Goal: Transaction & Acquisition: Purchase product/service

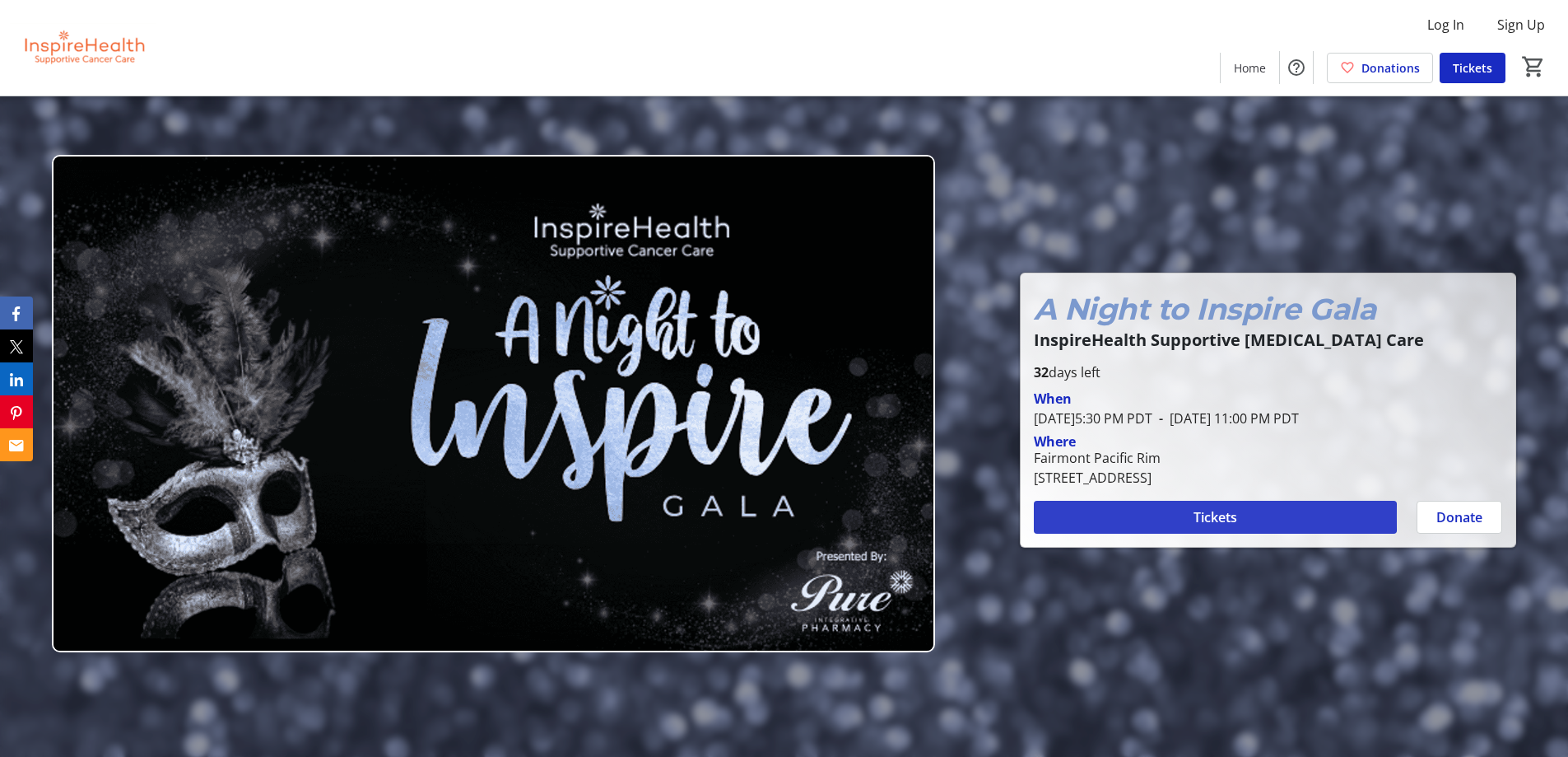
click at [1202, 516] on span "Tickets" at bounding box center [1215, 516] width 43 height 20
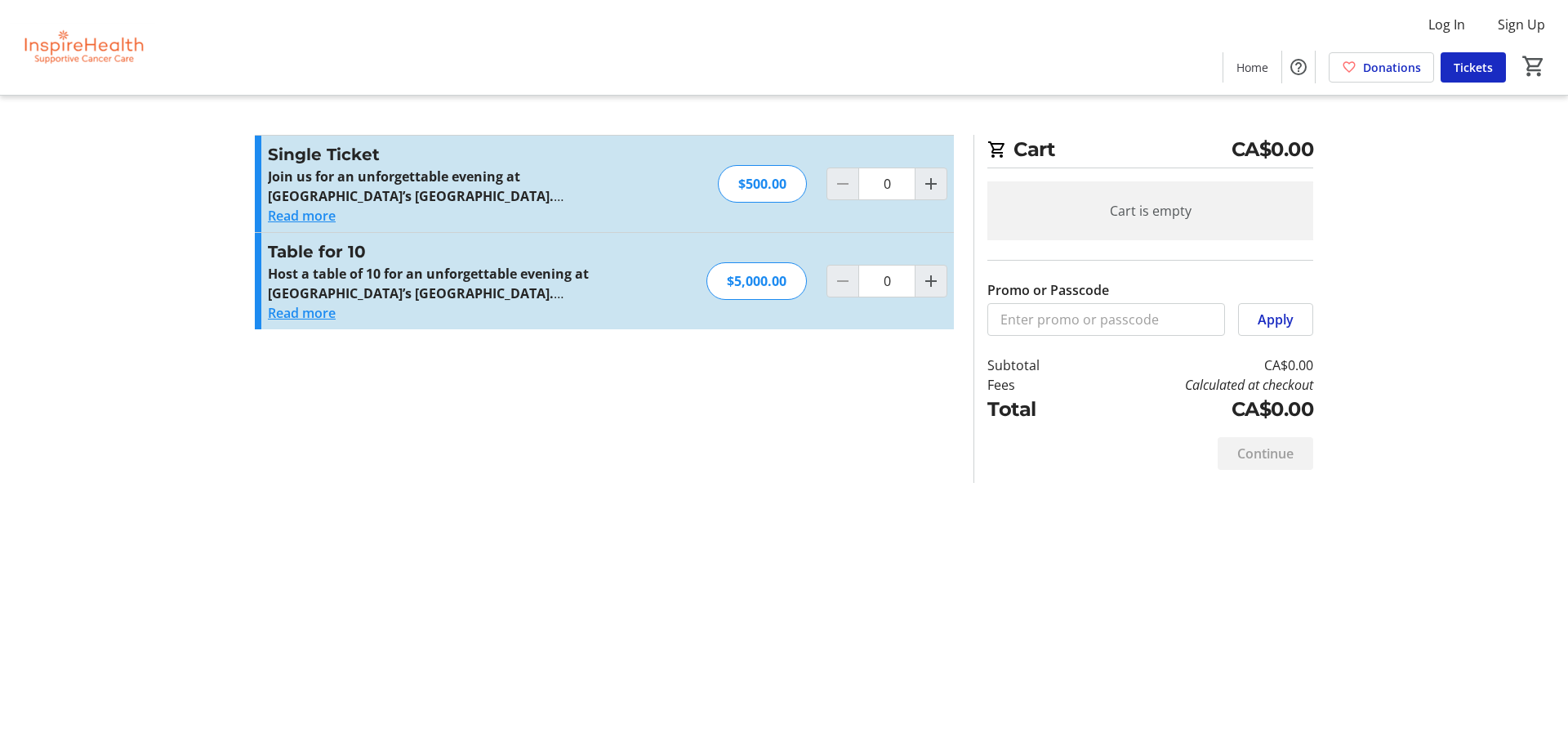
click at [930, 185] on mat-icon "Increment by one" at bounding box center [931, 184] width 19 height 19
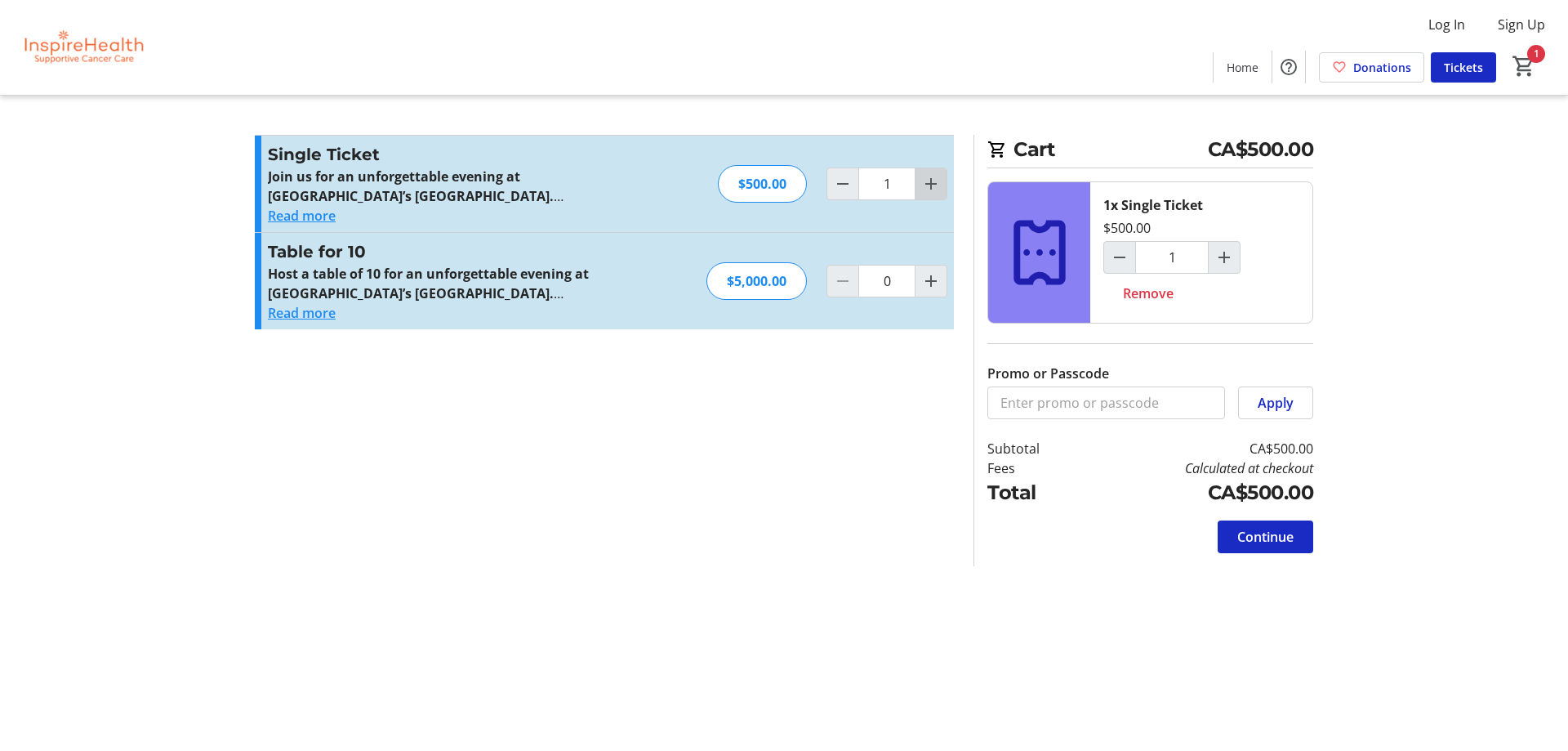
click at [929, 186] on mat-icon "Increment by one" at bounding box center [931, 184] width 19 height 19
type input "2"
click at [1256, 533] on span "Continue" at bounding box center [1265, 536] width 56 height 19
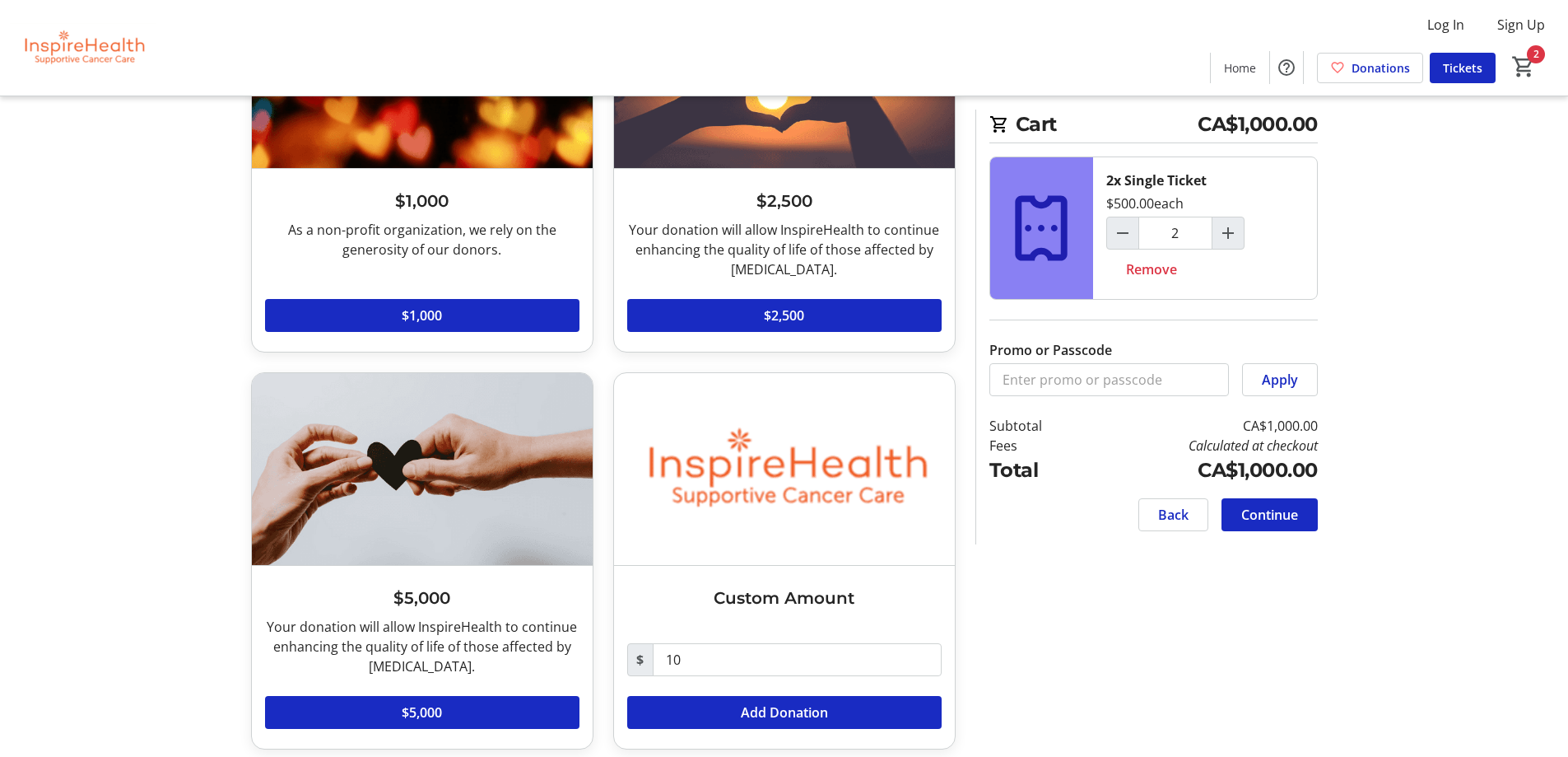
scroll to position [599, 0]
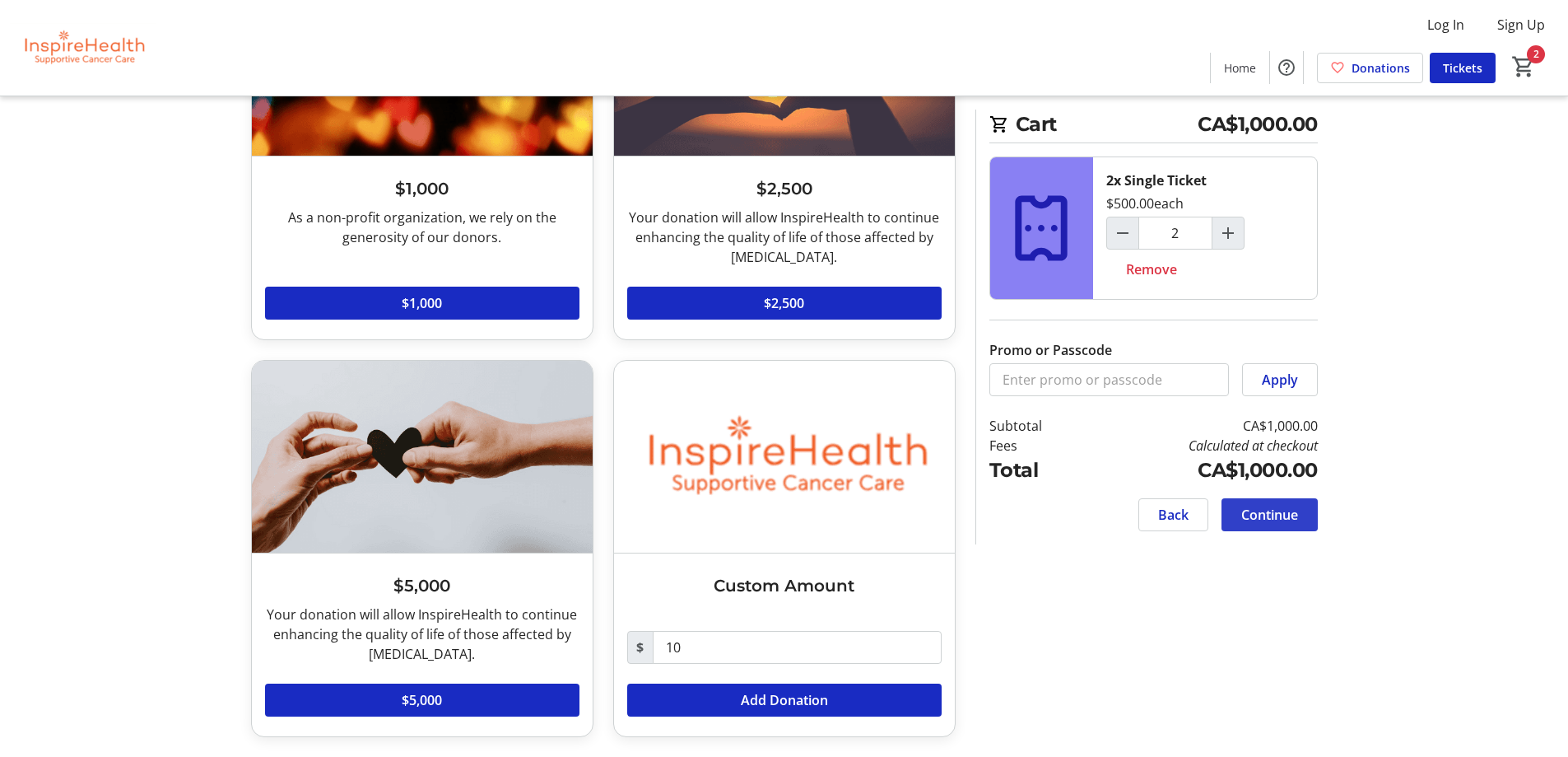
click at [1273, 512] on span "Continue" at bounding box center [1270, 515] width 57 height 20
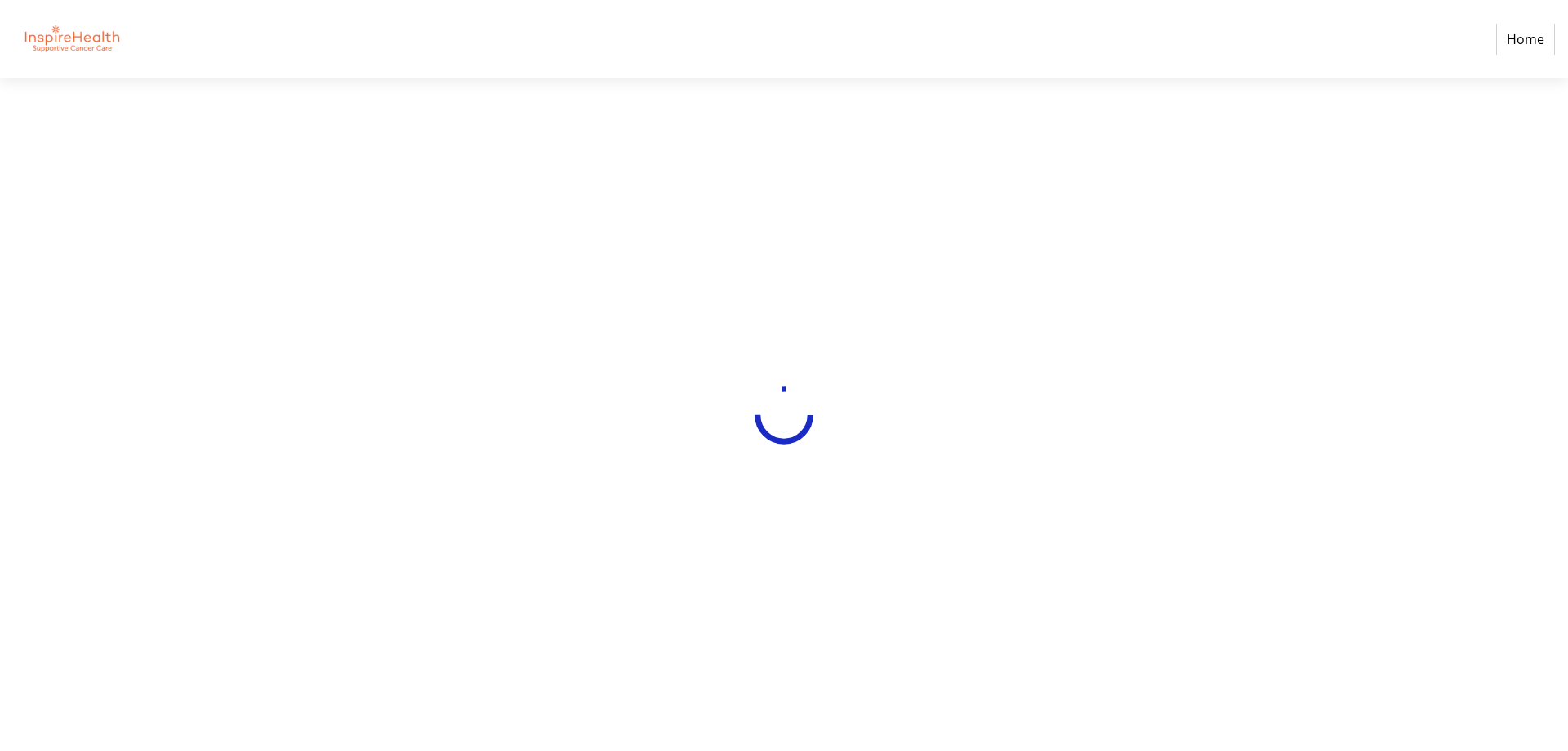
select select "CA"
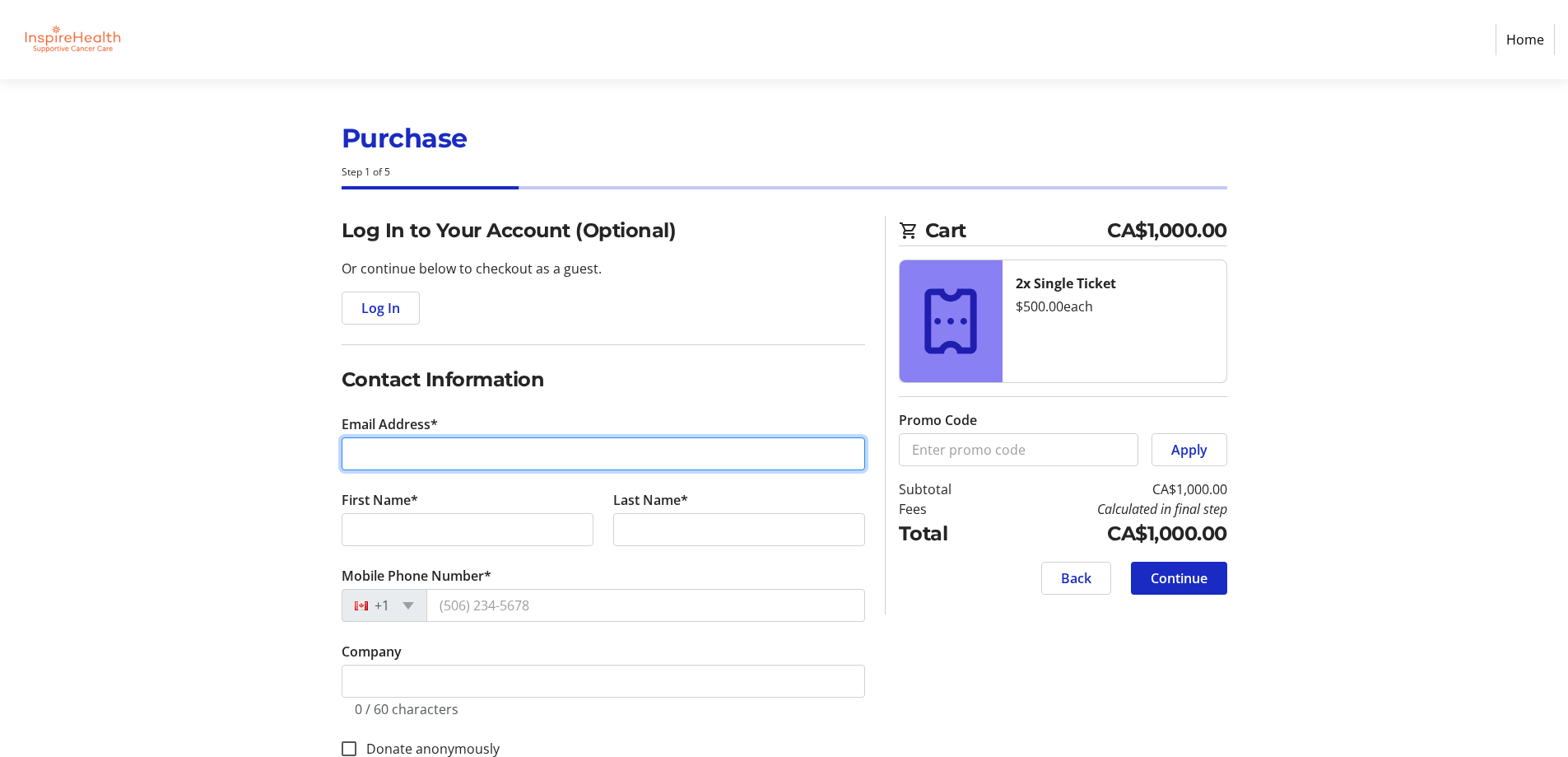
click at [365, 454] on input "Email Address*" at bounding box center [603, 453] width 524 height 33
type input "[PERSON_NAME][EMAIL_ADDRESS][DOMAIN_NAME]"
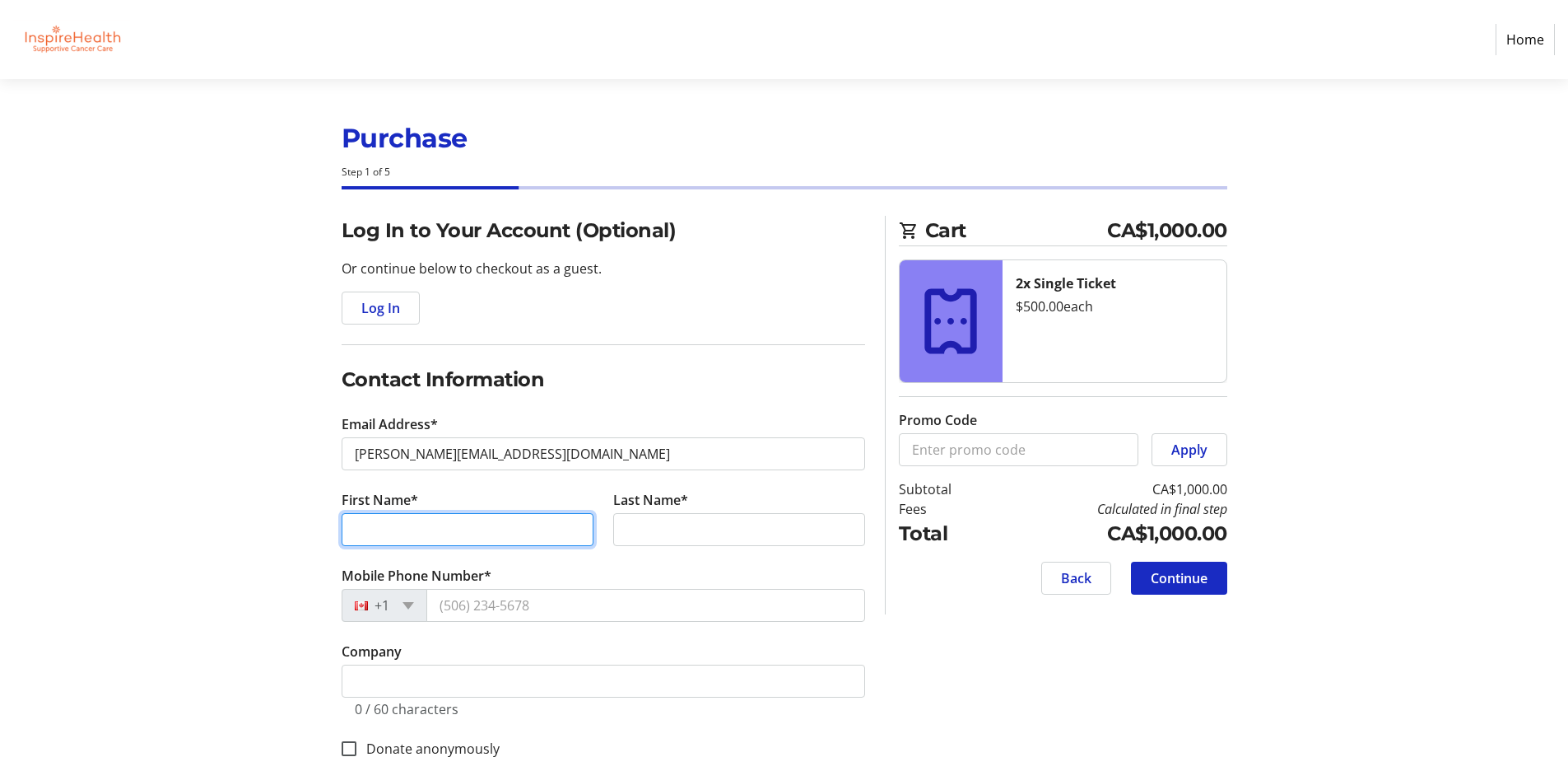
drag, startPoint x: 357, startPoint y: 524, endPoint x: 365, endPoint y: 520, distance: 8.9
click at [361, 522] on input "First Name*" at bounding box center [468, 529] width 252 height 33
type input "[PERSON_NAME]"
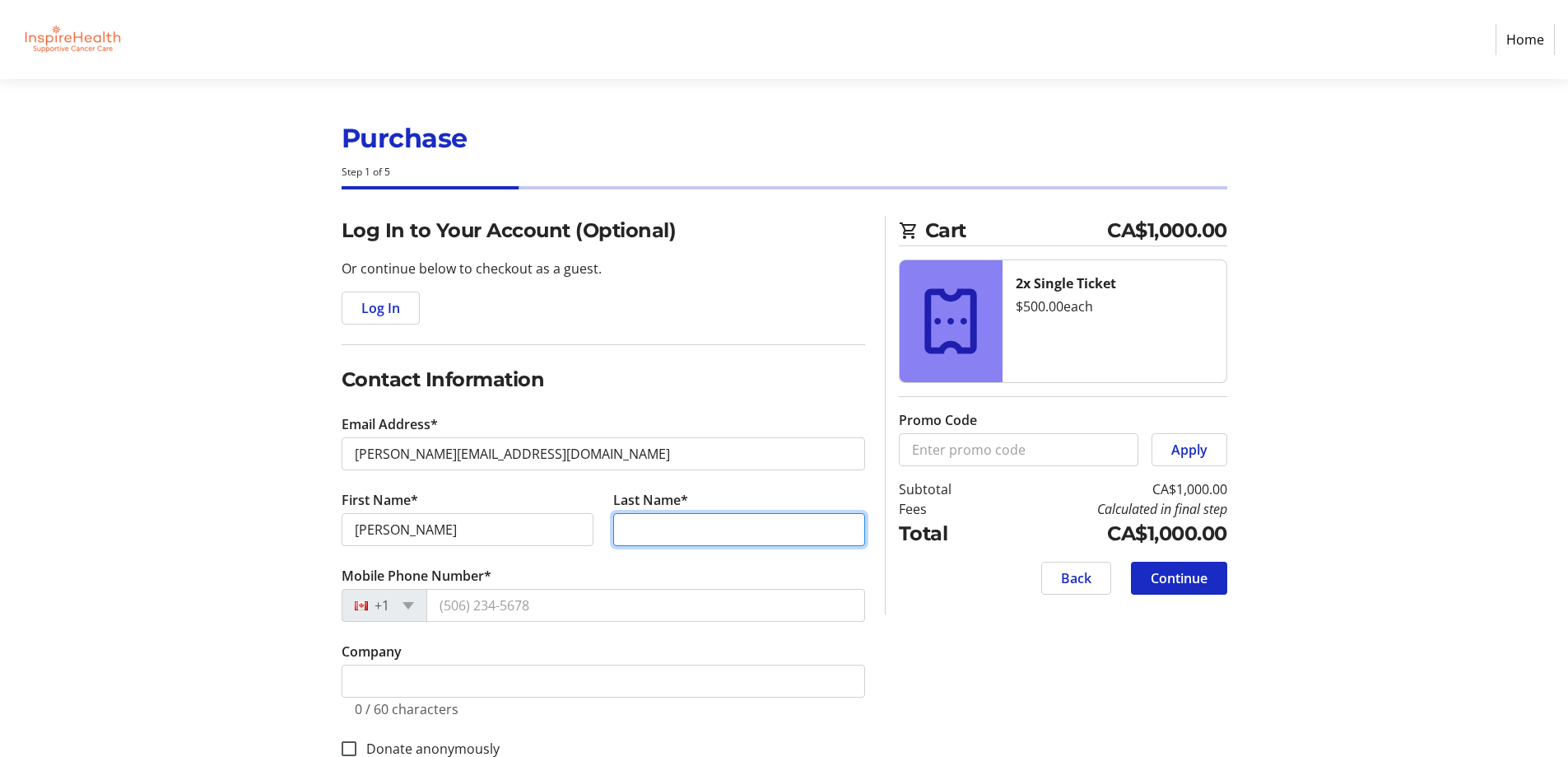
click at [661, 523] on input "Last Name*" at bounding box center [739, 529] width 252 height 33
type input "Nyarady"
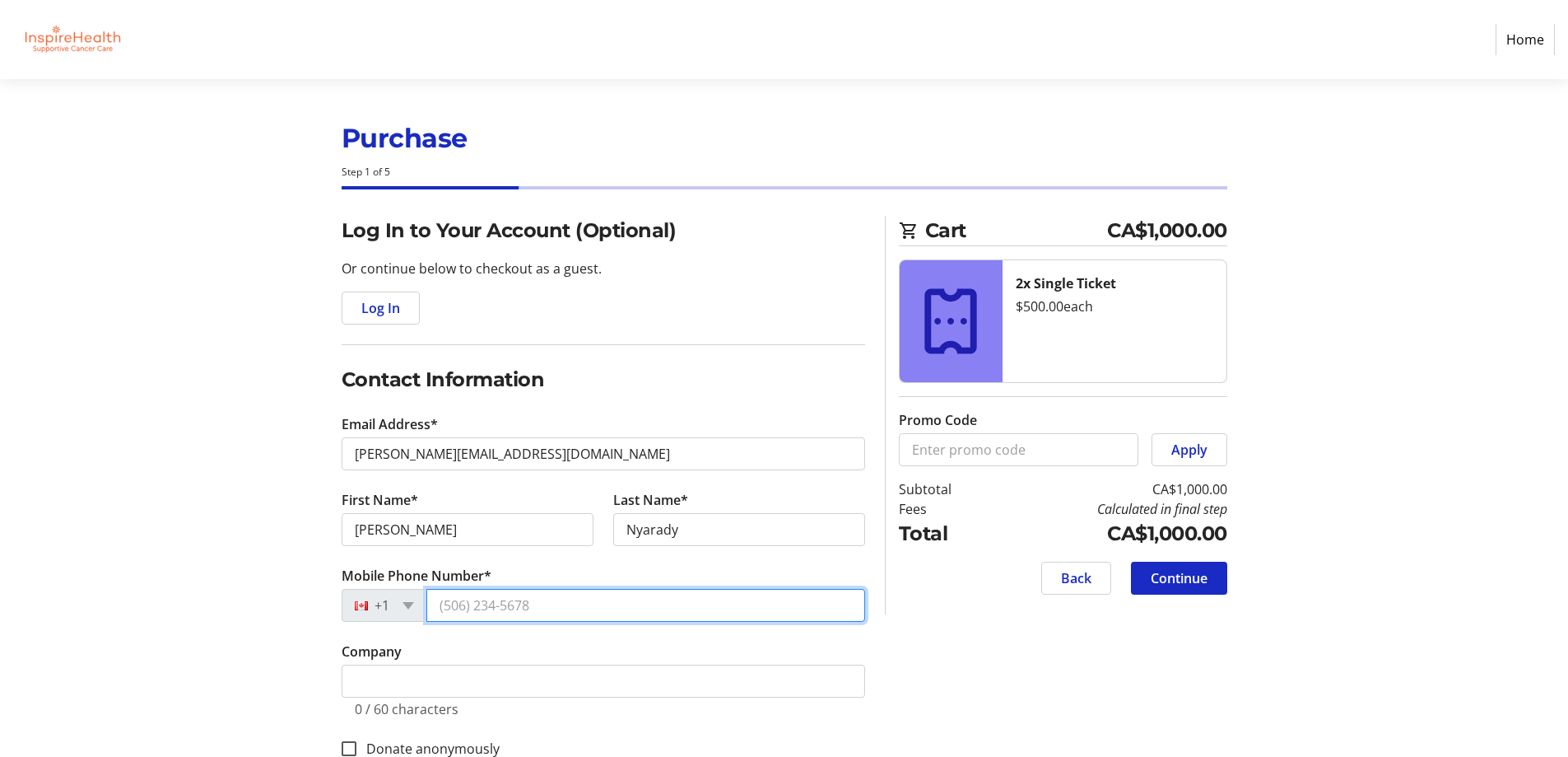
click at [442, 611] on input "Mobile Phone Number*" at bounding box center [646, 604] width 438 height 33
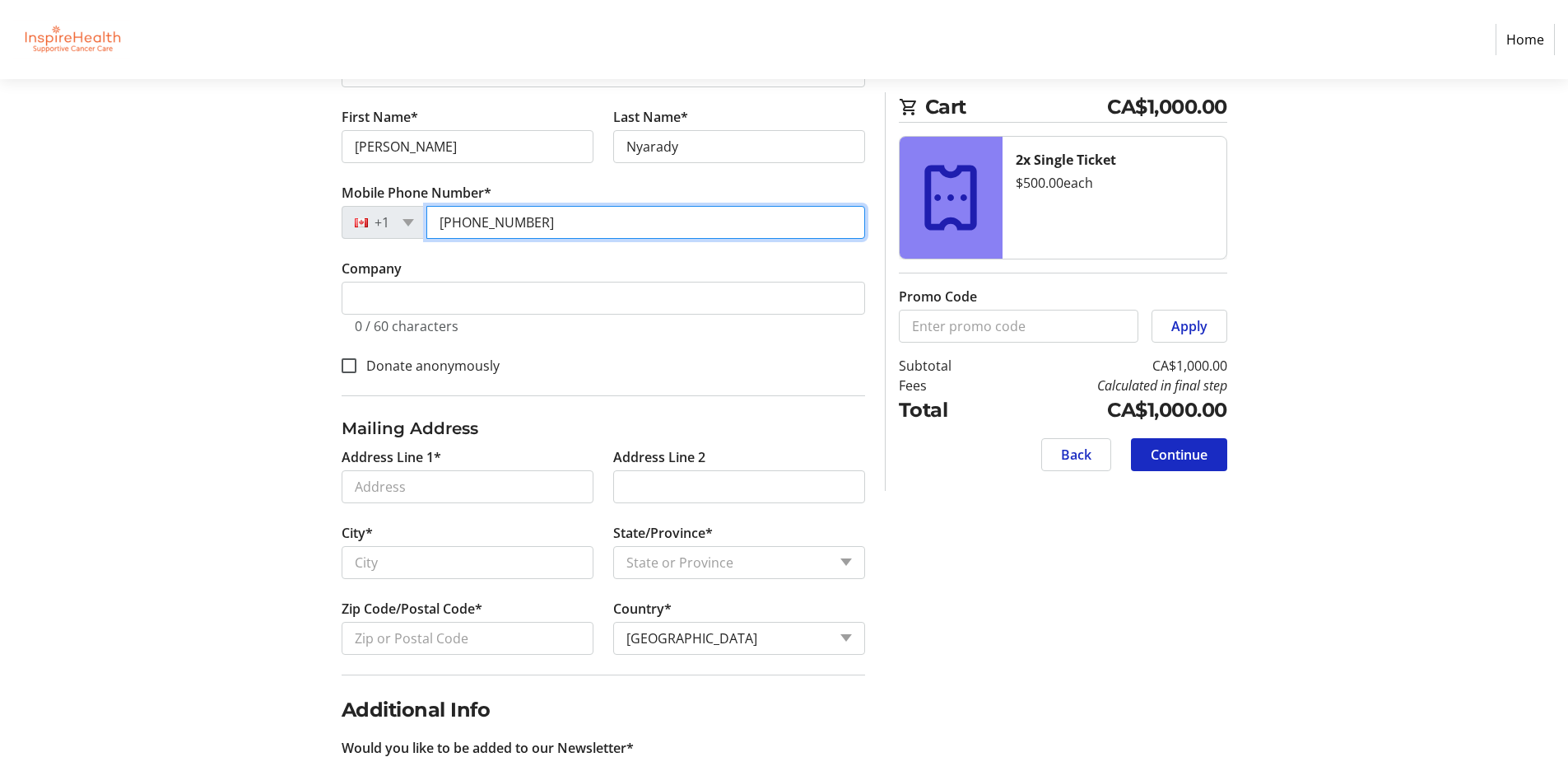
scroll to position [391, 0]
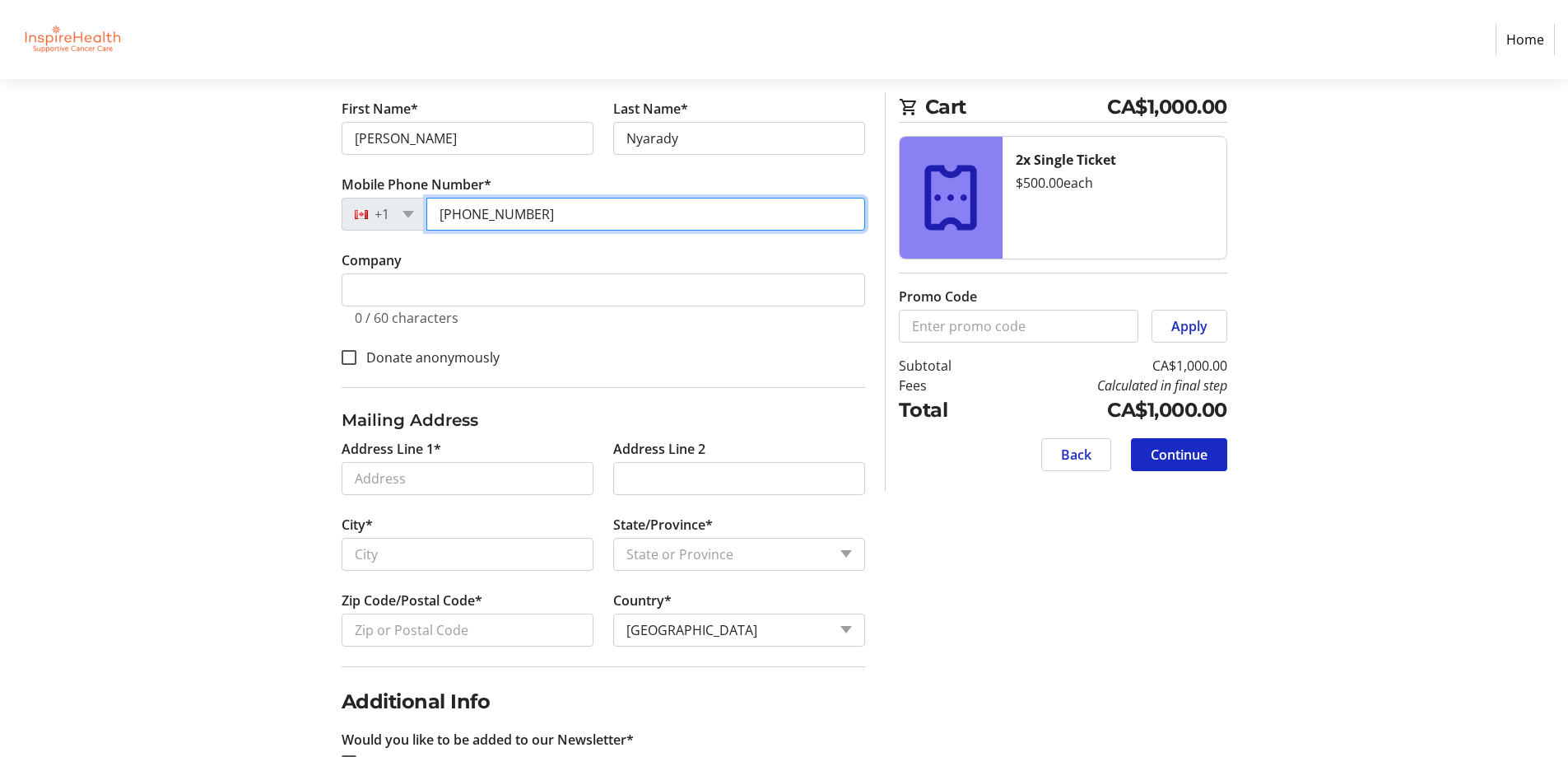
type input "[PHONE_NUMBER]"
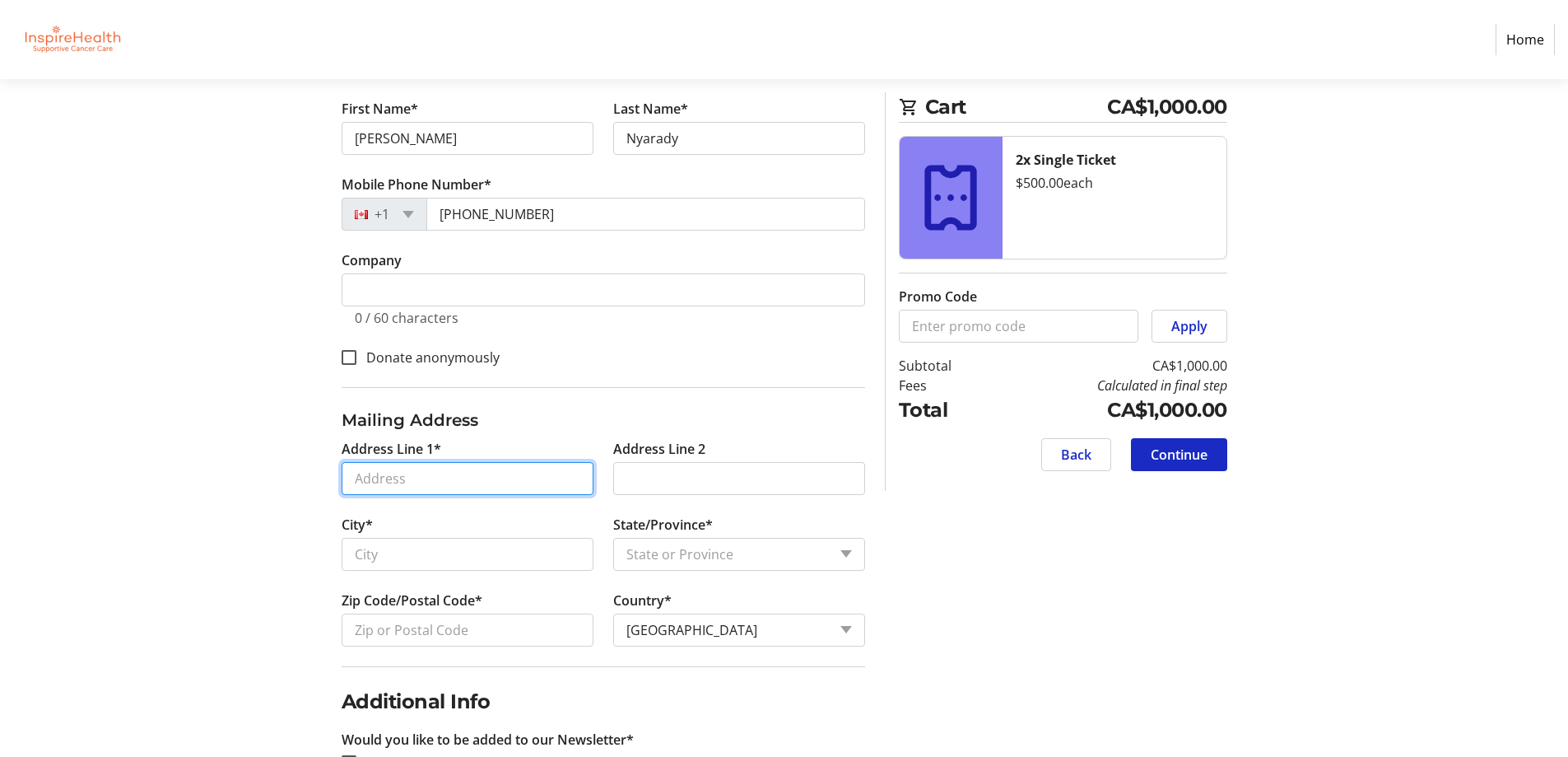
click at [368, 478] on input "Address Line 1*" at bounding box center [468, 477] width 252 height 33
type input "[STREET_ADDRESS]"
type input "[GEOGRAPHIC_DATA]"
select select "BC"
type input "V6J 5M2"
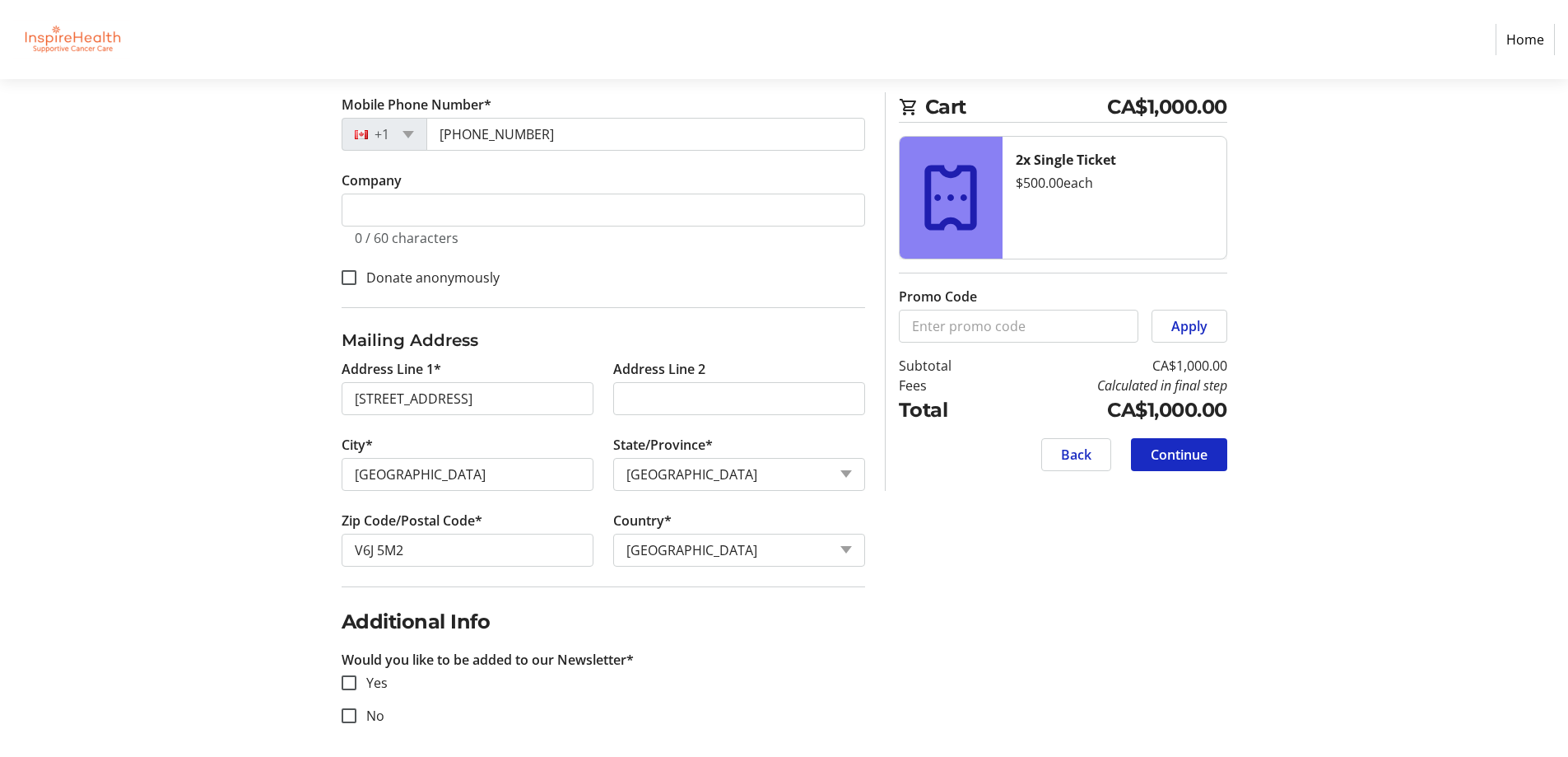
scroll to position [479, 0]
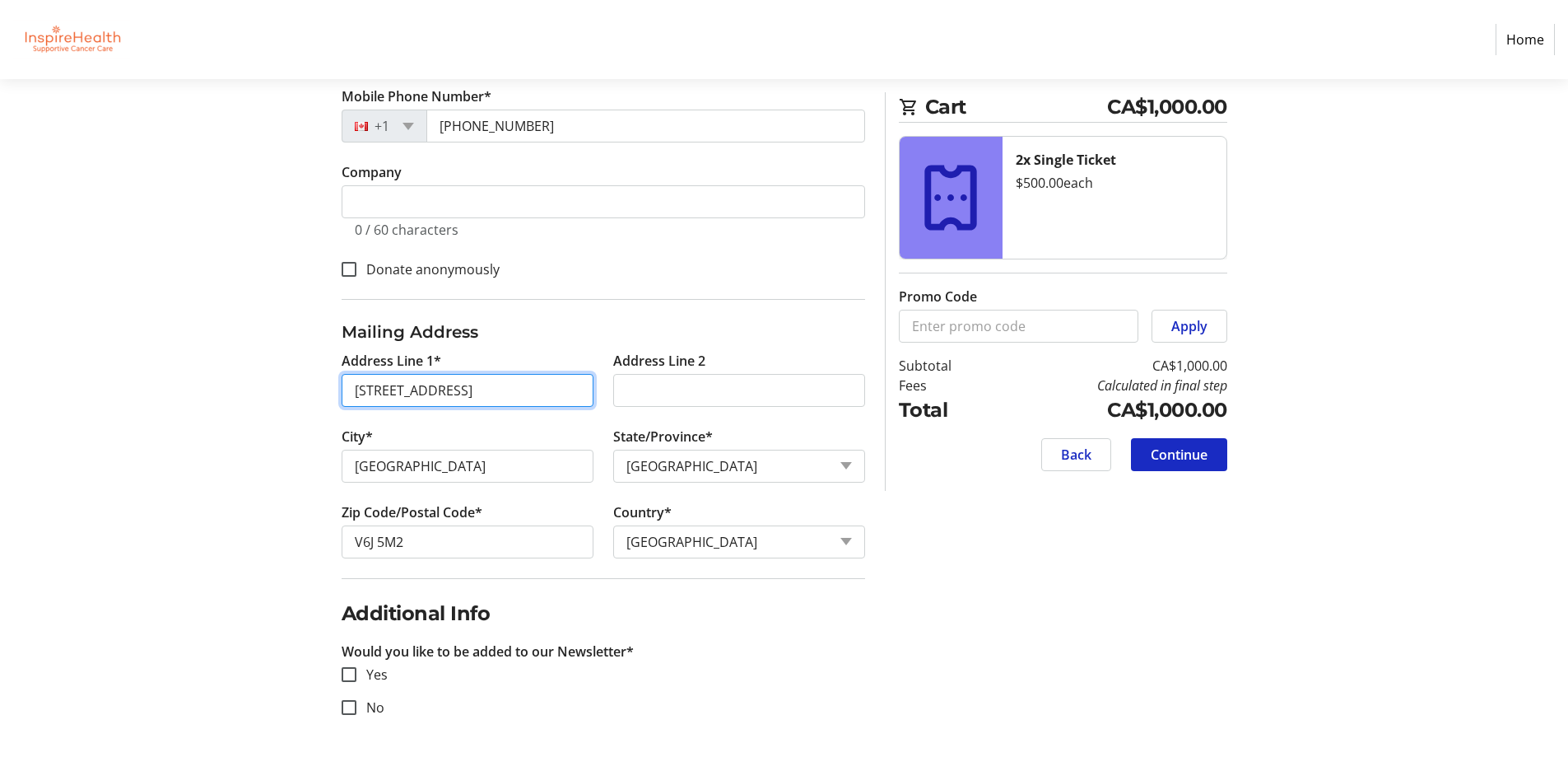
click at [355, 393] on input "[STREET_ADDRESS]" at bounding box center [468, 390] width 252 height 33
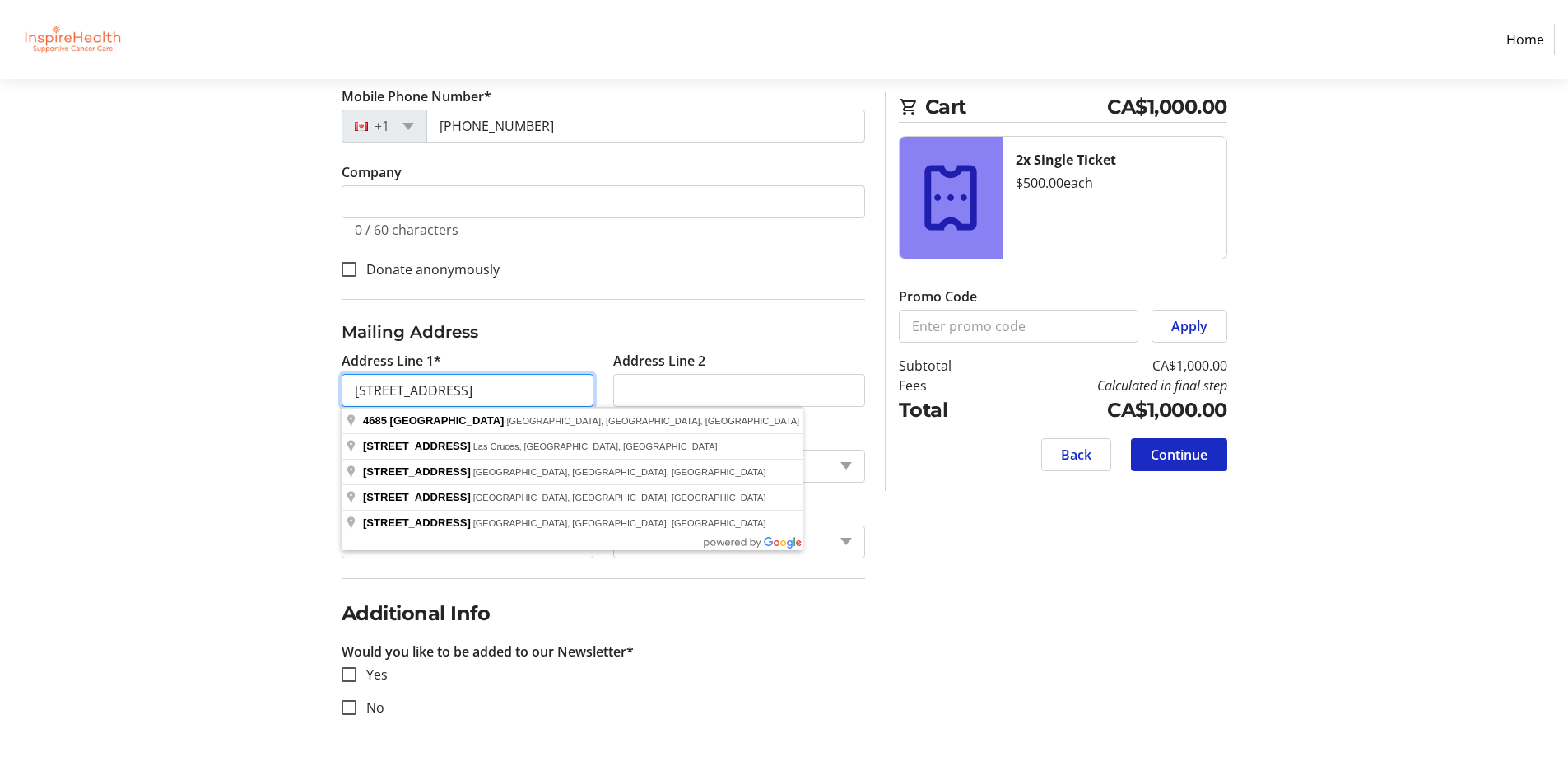
click at [350, 382] on input "[STREET_ADDRESS]" at bounding box center [468, 390] width 252 height 33
click at [358, 391] on input "[STREET_ADDRESS]" at bounding box center [468, 390] width 252 height 33
type input "[STREET_ADDRESS]"
click at [823, 619] on h2 "Additional Info" at bounding box center [603, 612] width 524 height 29
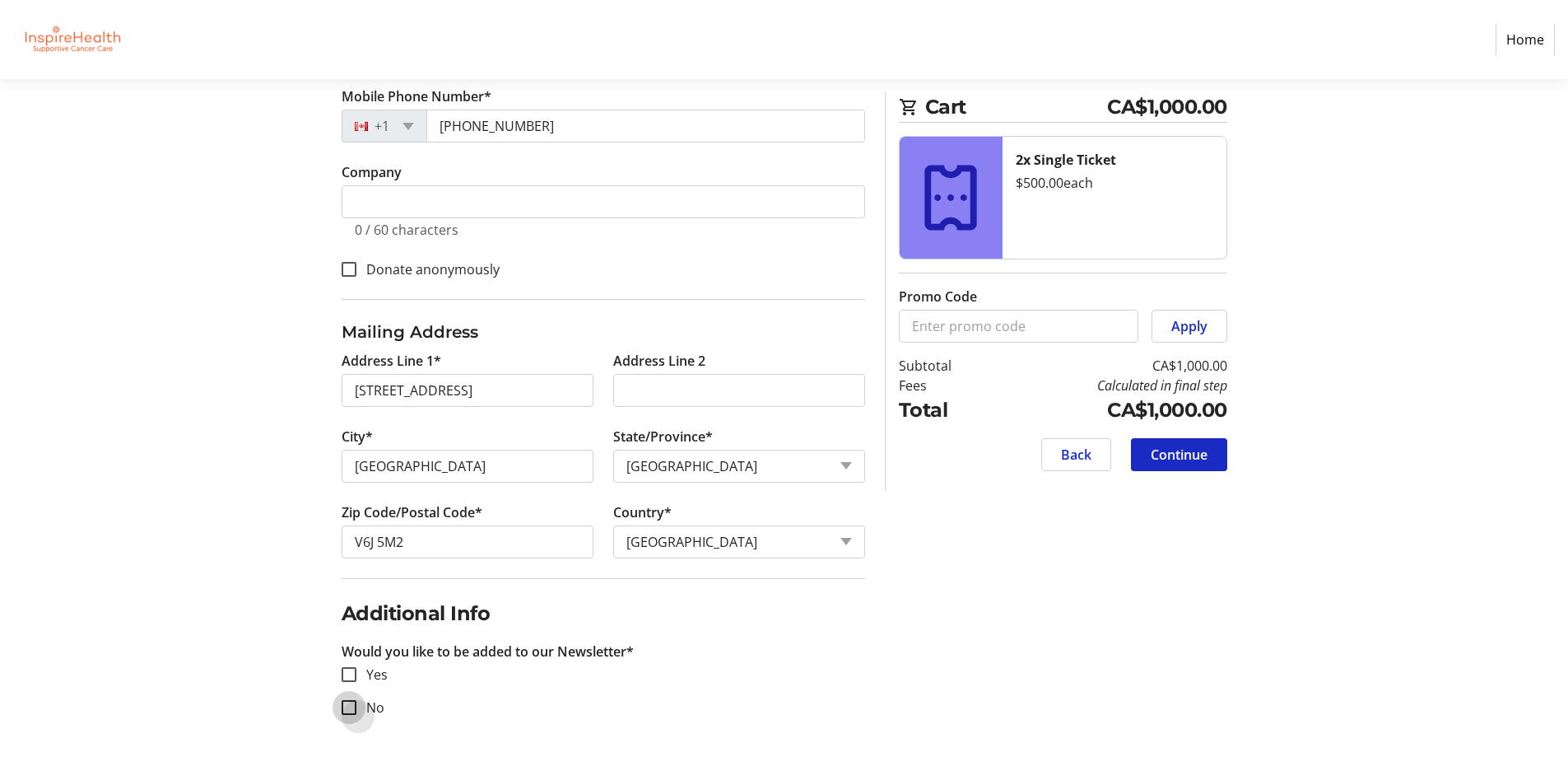
drag, startPoint x: 351, startPoint y: 706, endPoint x: 319, endPoint y: 737, distance: 44.6
click at [348, 706] on input "No" at bounding box center [349, 707] width 15 height 15
checkbox input "true"
click at [1199, 457] on span "Continue" at bounding box center [1179, 454] width 57 height 20
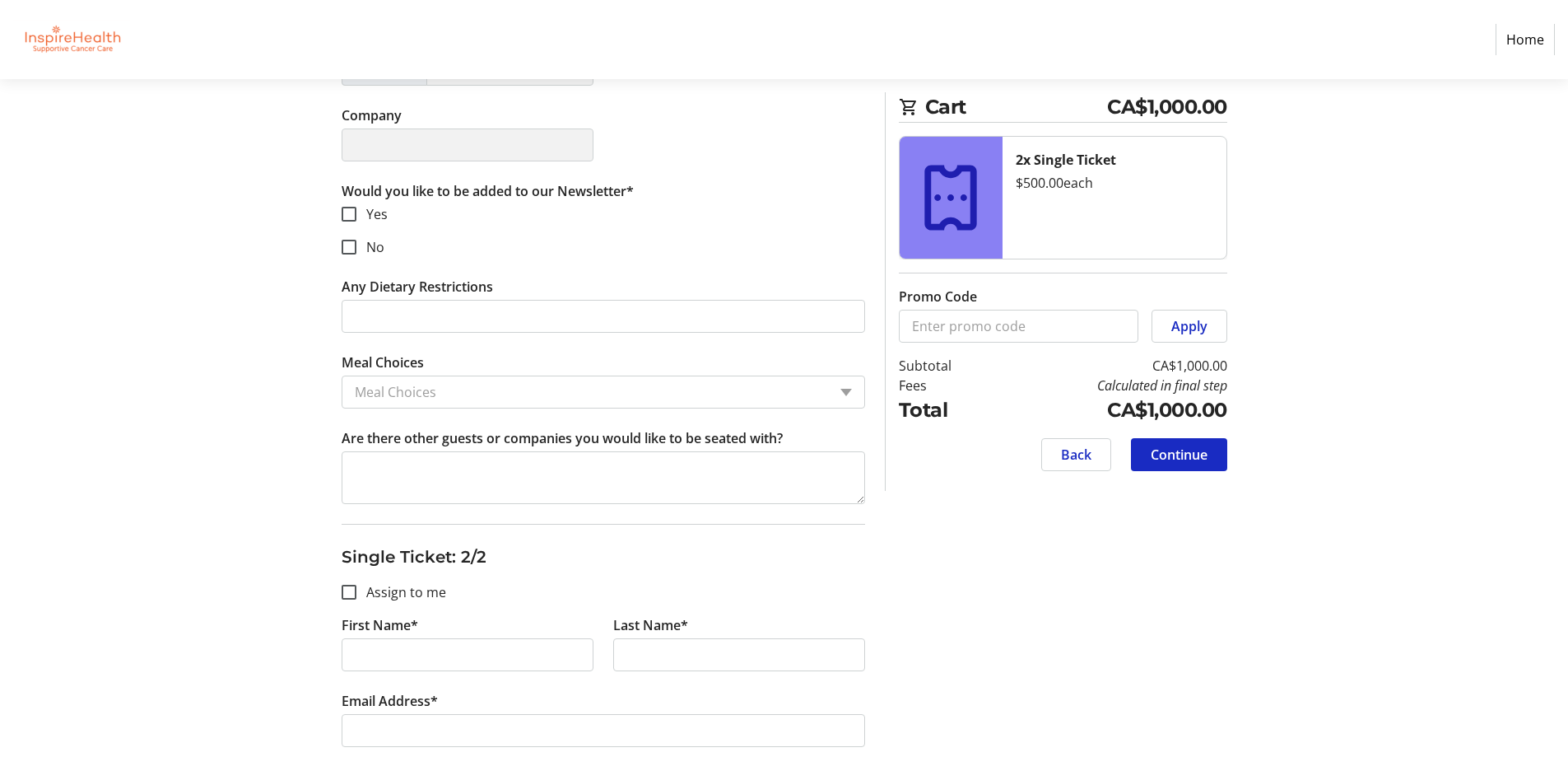
scroll to position [581, 0]
click at [345, 241] on input "No" at bounding box center [349, 242] width 15 height 15
checkbox input "true"
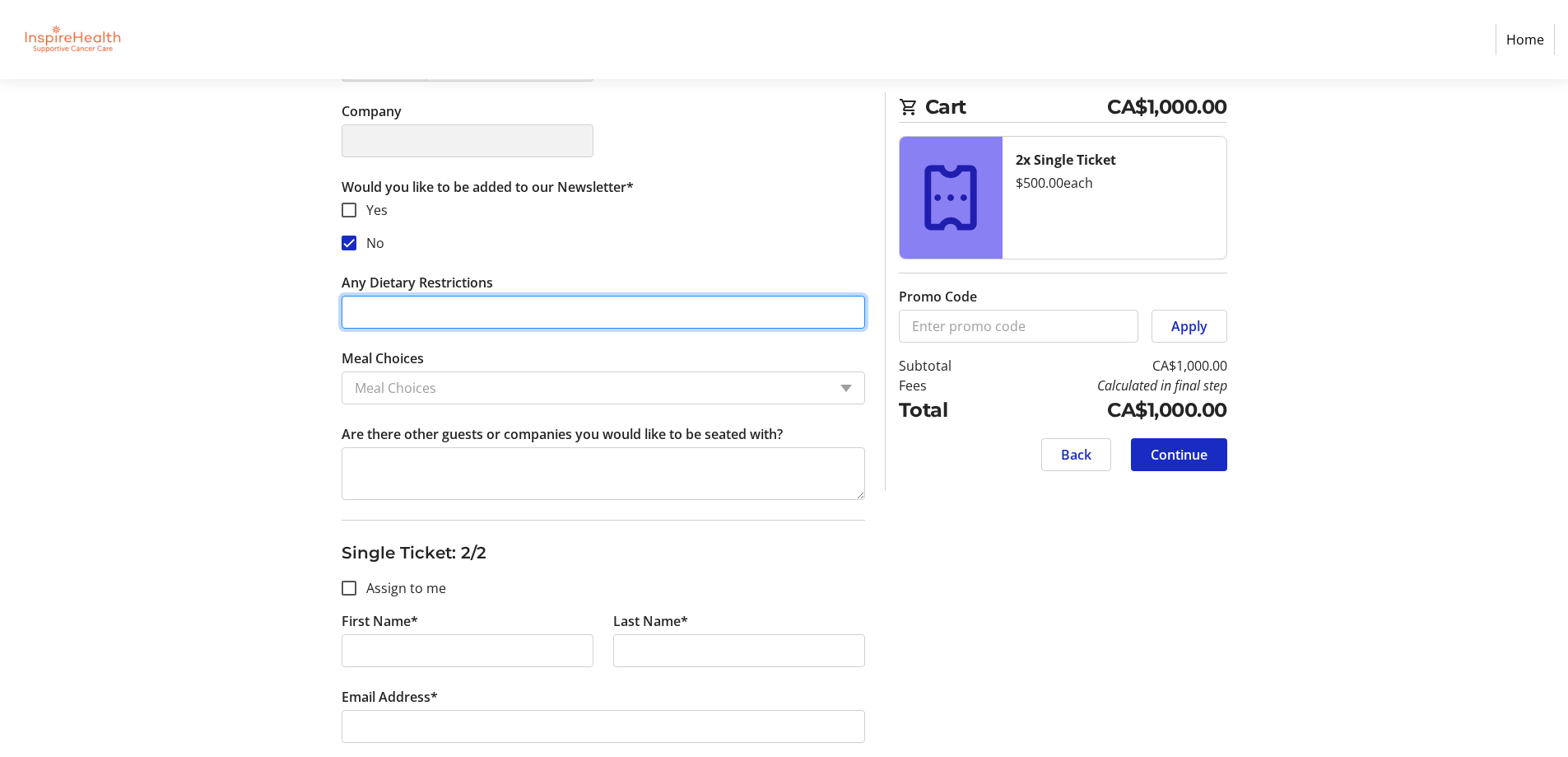
click at [377, 322] on input "Any Dietary Restrictions" at bounding box center [603, 311] width 524 height 33
type input "lactose intolerant"
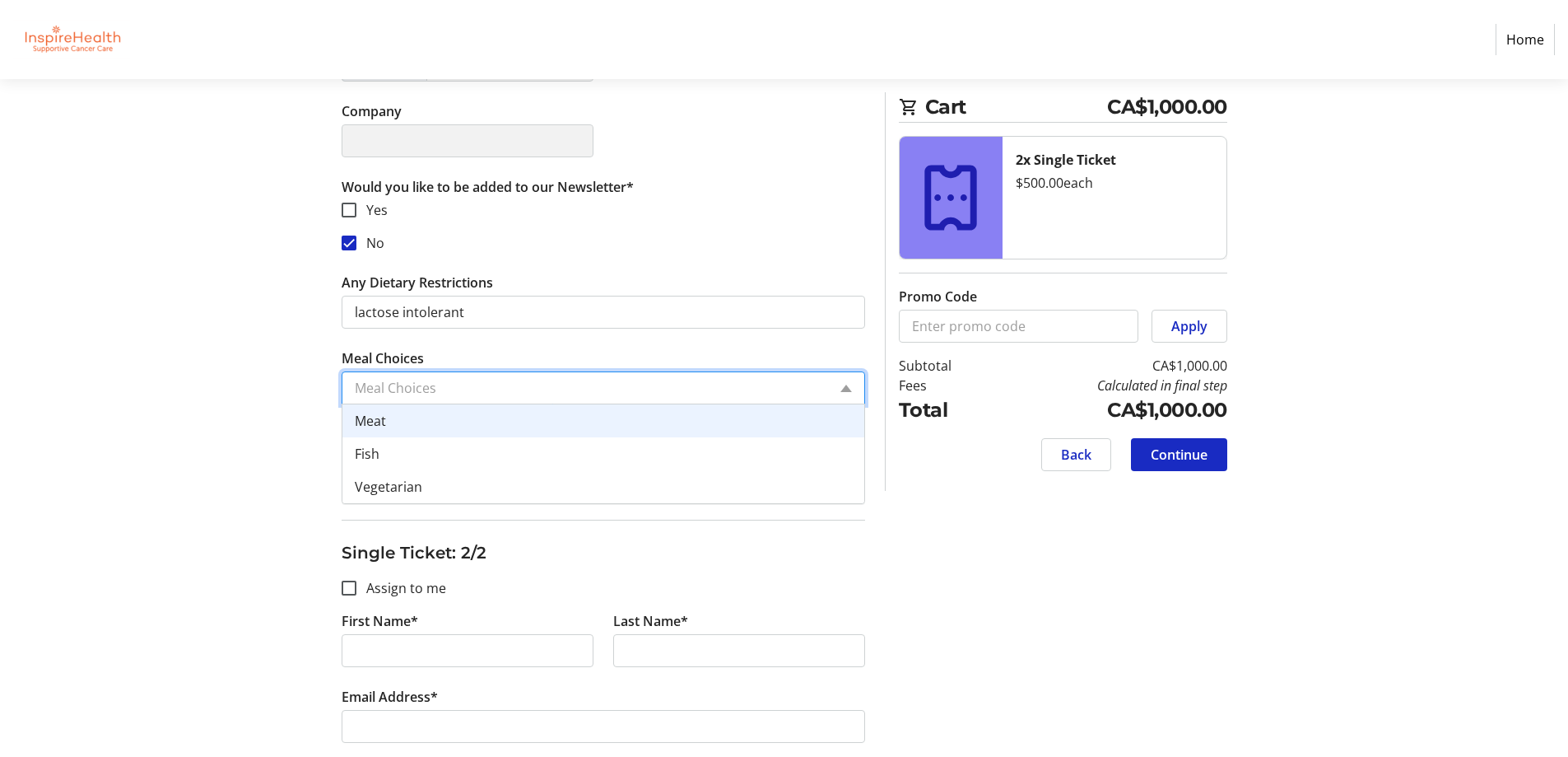
click at [366, 390] on input "Meal Choices" at bounding box center [591, 388] width 472 height 20
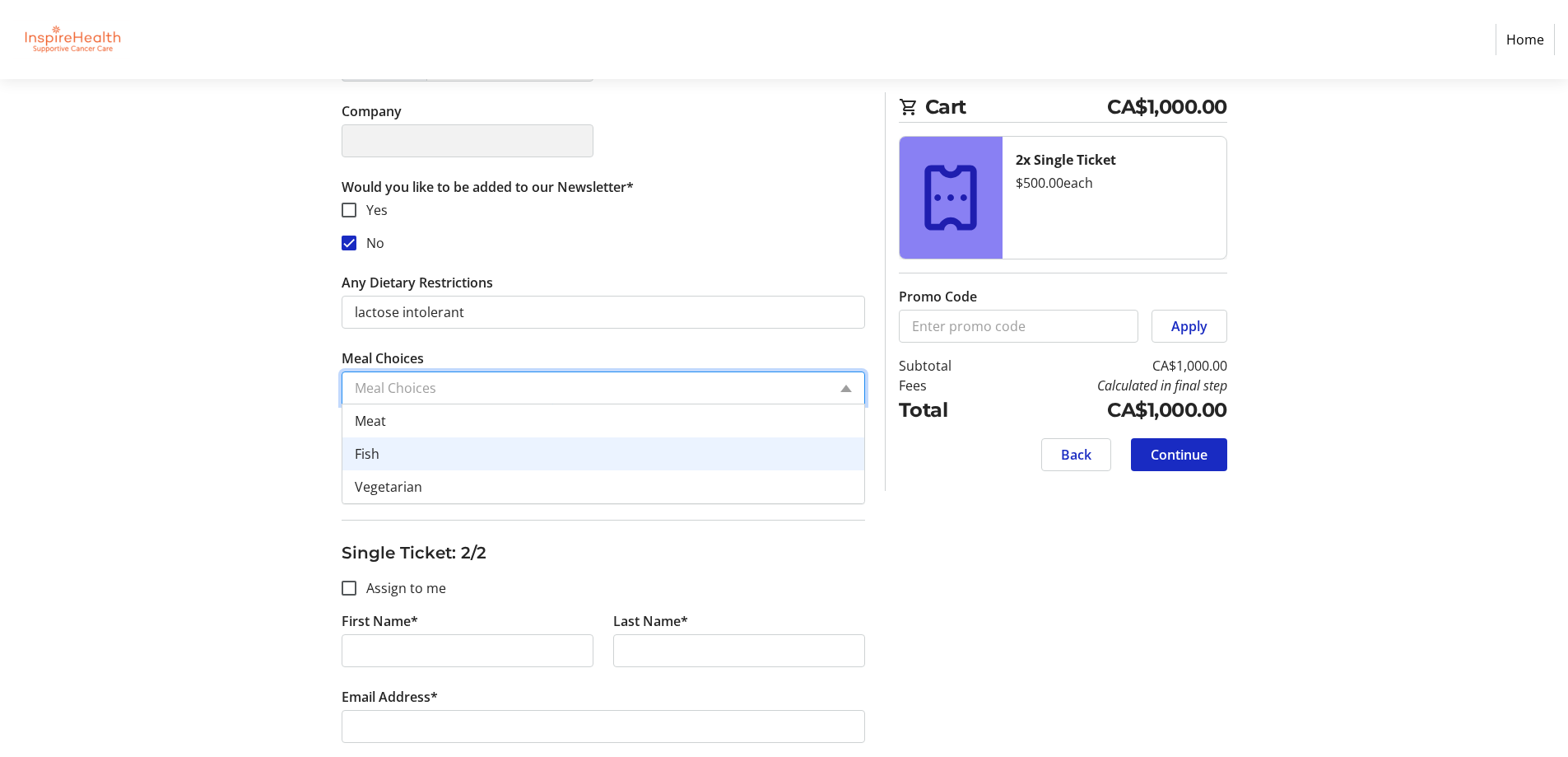
click at [366, 458] on span "Fish" at bounding box center [367, 453] width 25 height 18
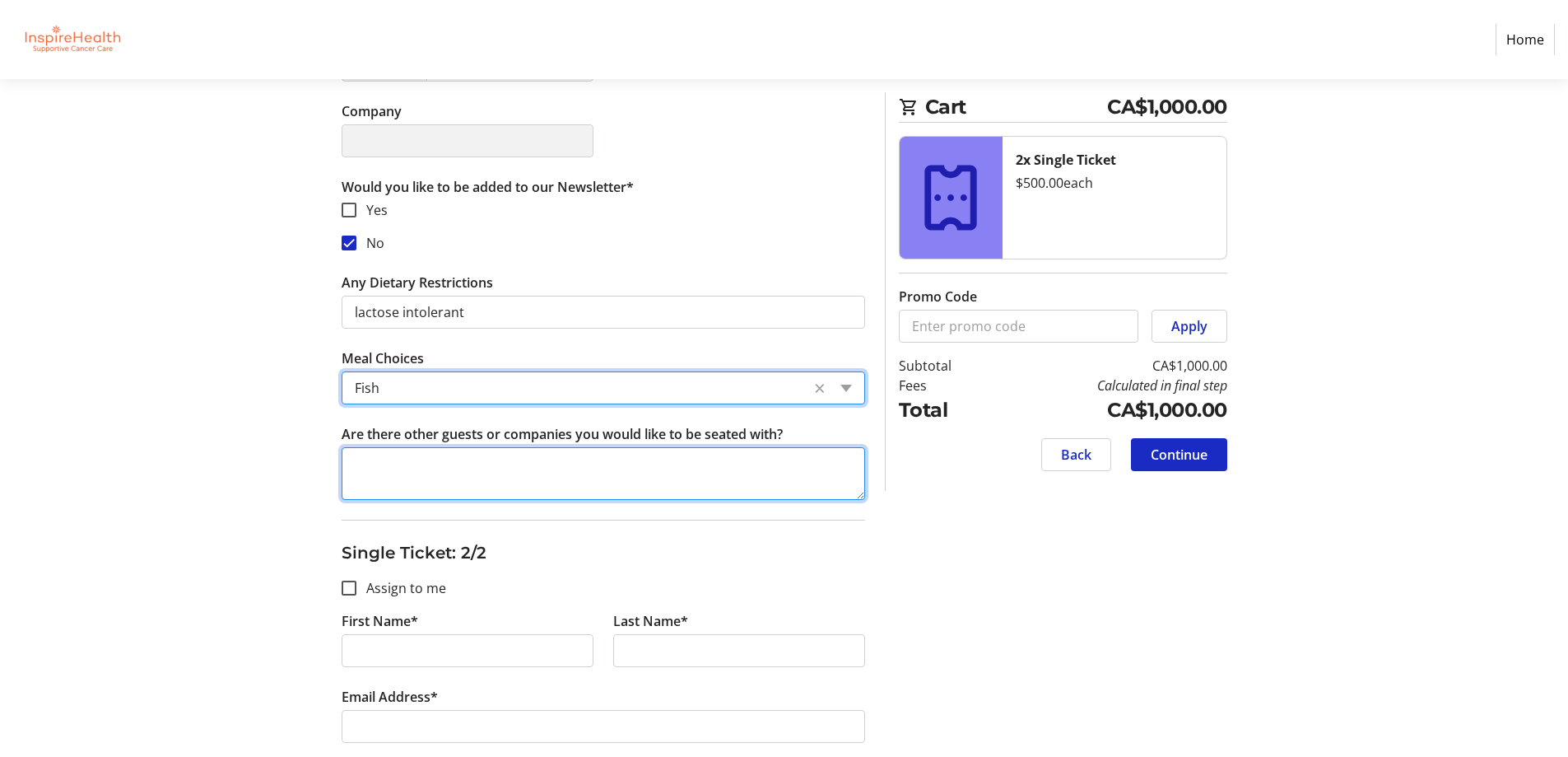
click at [362, 469] on textarea "Are there other guests or companies you would like to be seated with?" at bounding box center [603, 473] width 524 height 52
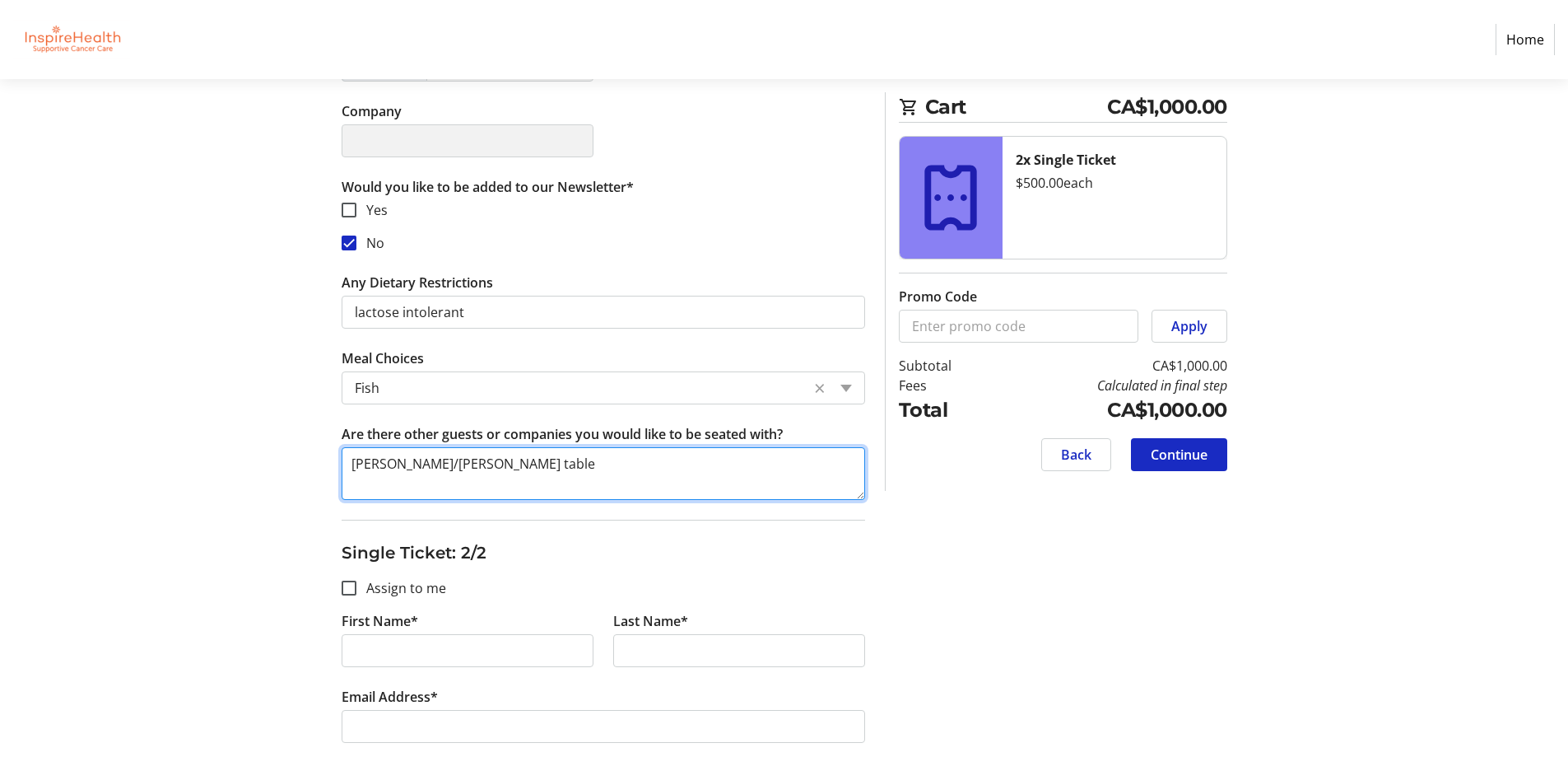
type textarea "[PERSON_NAME]/[PERSON_NAME] table"
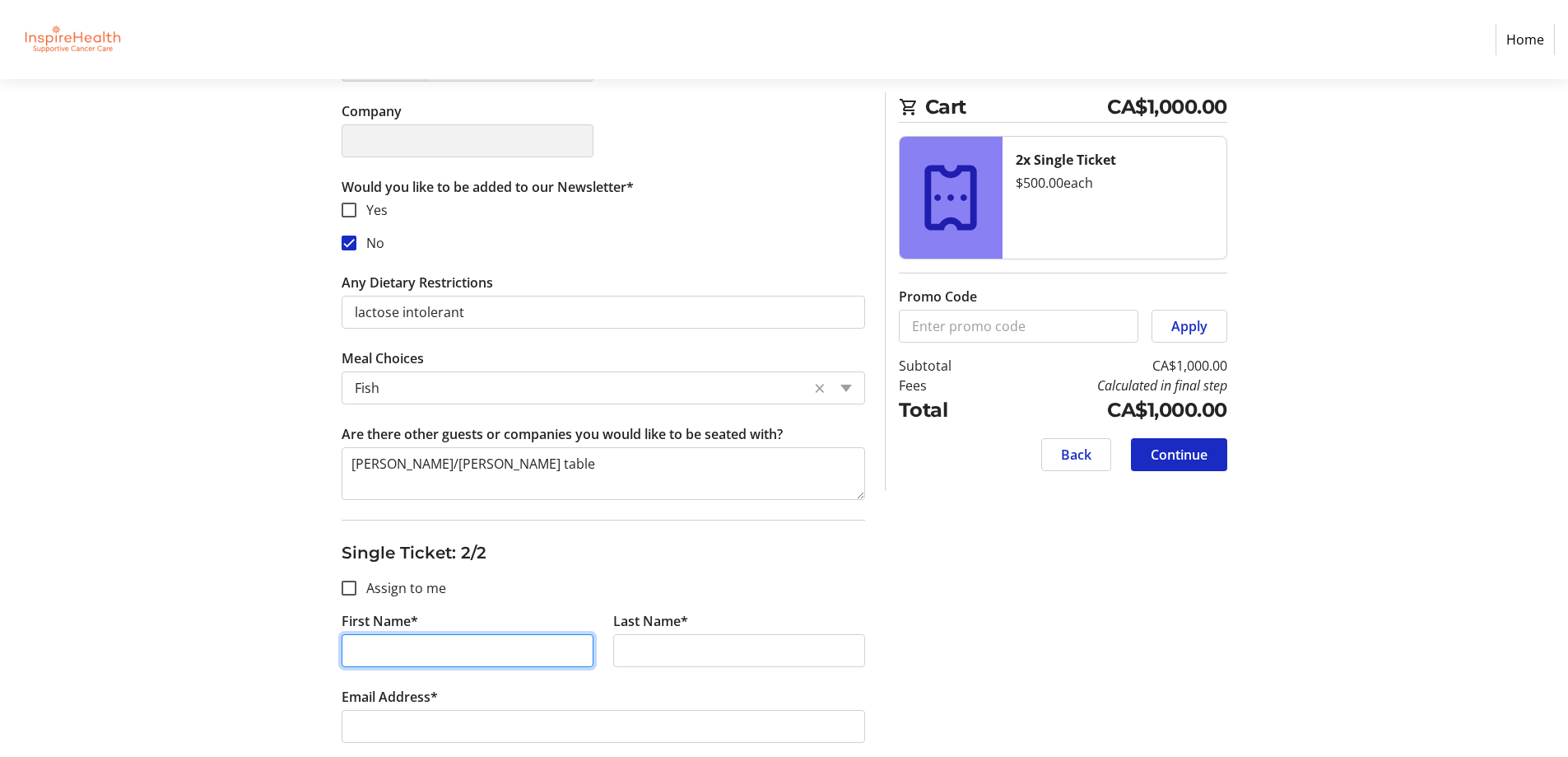
click at [354, 654] on input "First Name*" at bounding box center [468, 650] width 252 height 33
type input "[PERSON_NAME]"
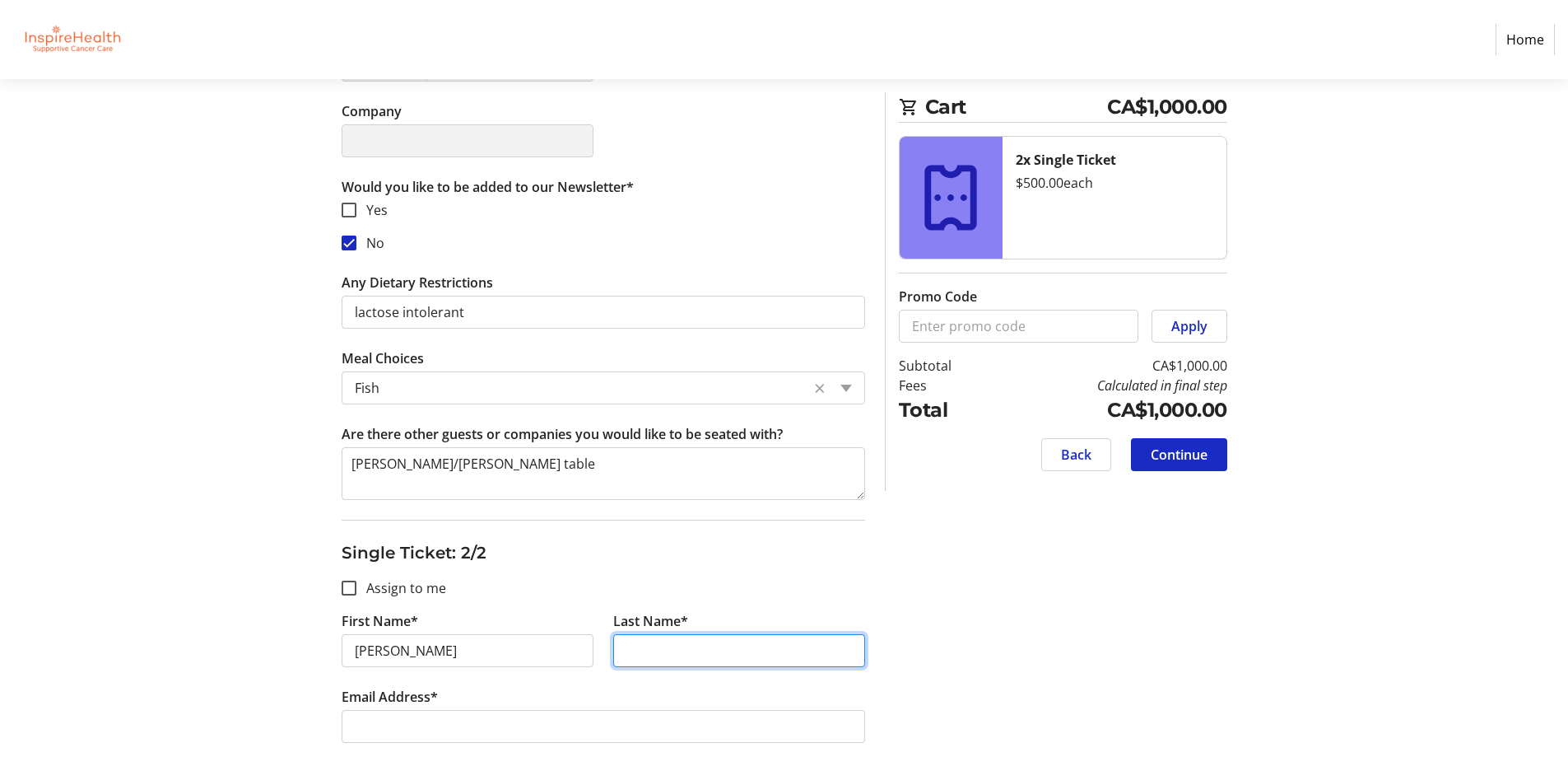
drag, startPoint x: 628, startPoint y: 661, endPoint x: 619, endPoint y: 664, distance: 9.5
click at [625, 662] on input "Last Name*" at bounding box center [739, 650] width 252 height 33
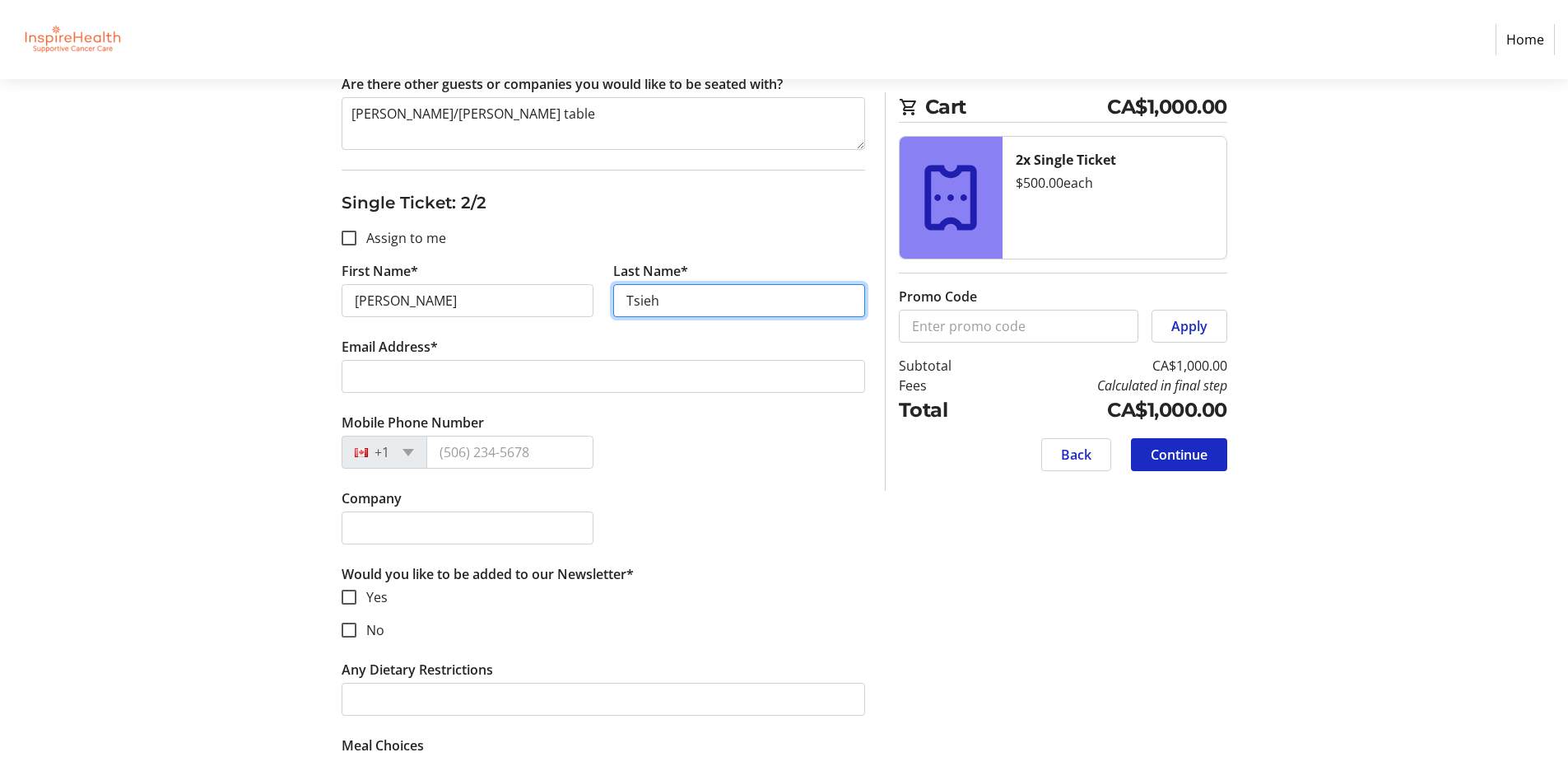
scroll to position [933, 0]
type input "Tsieh"
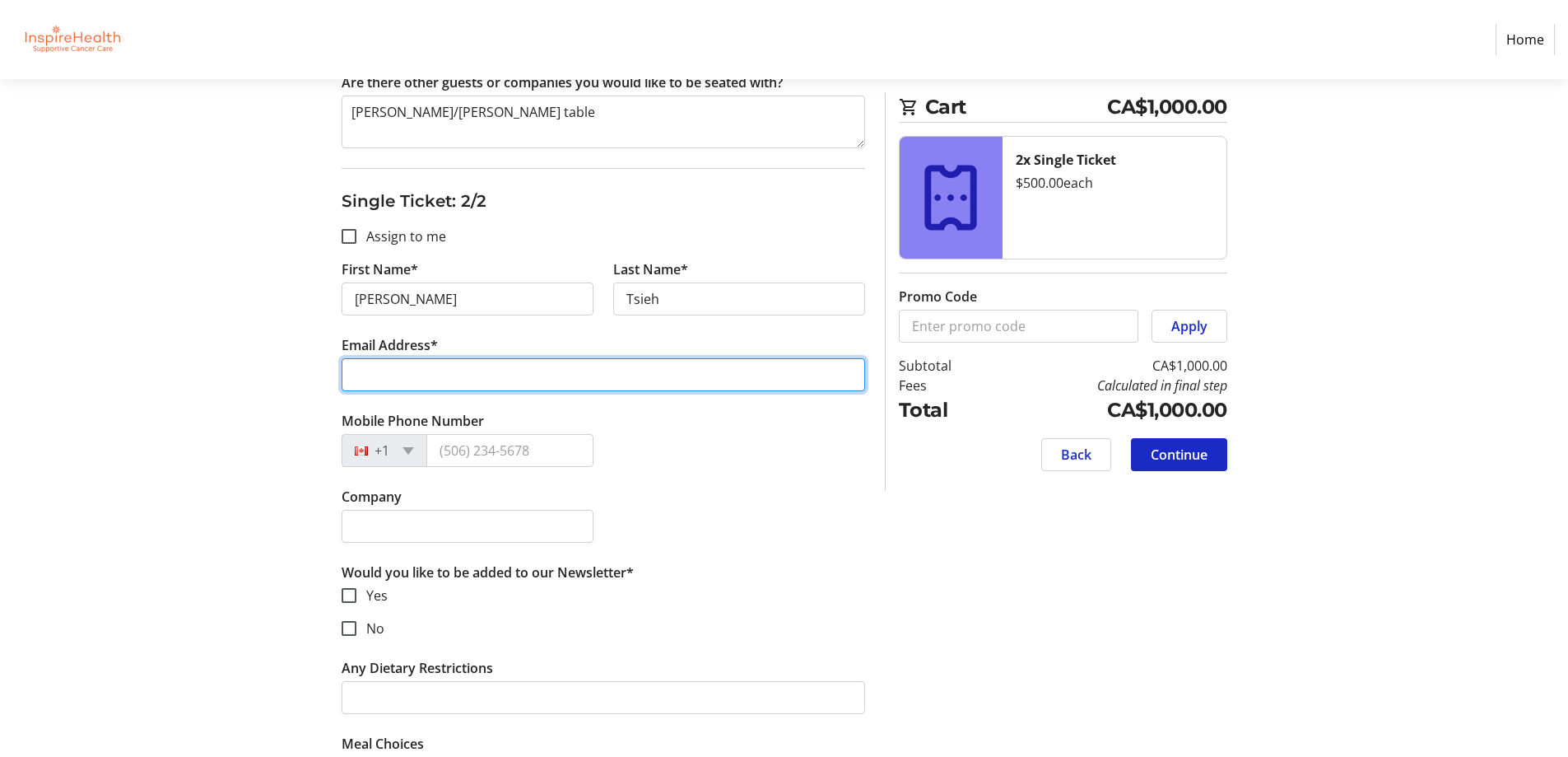
drag, startPoint x: 349, startPoint y: 377, endPoint x: 366, endPoint y: 382, distance: 17.7
click at [349, 381] on input "Email Address*" at bounding box center [603, 375] width 524 height 33
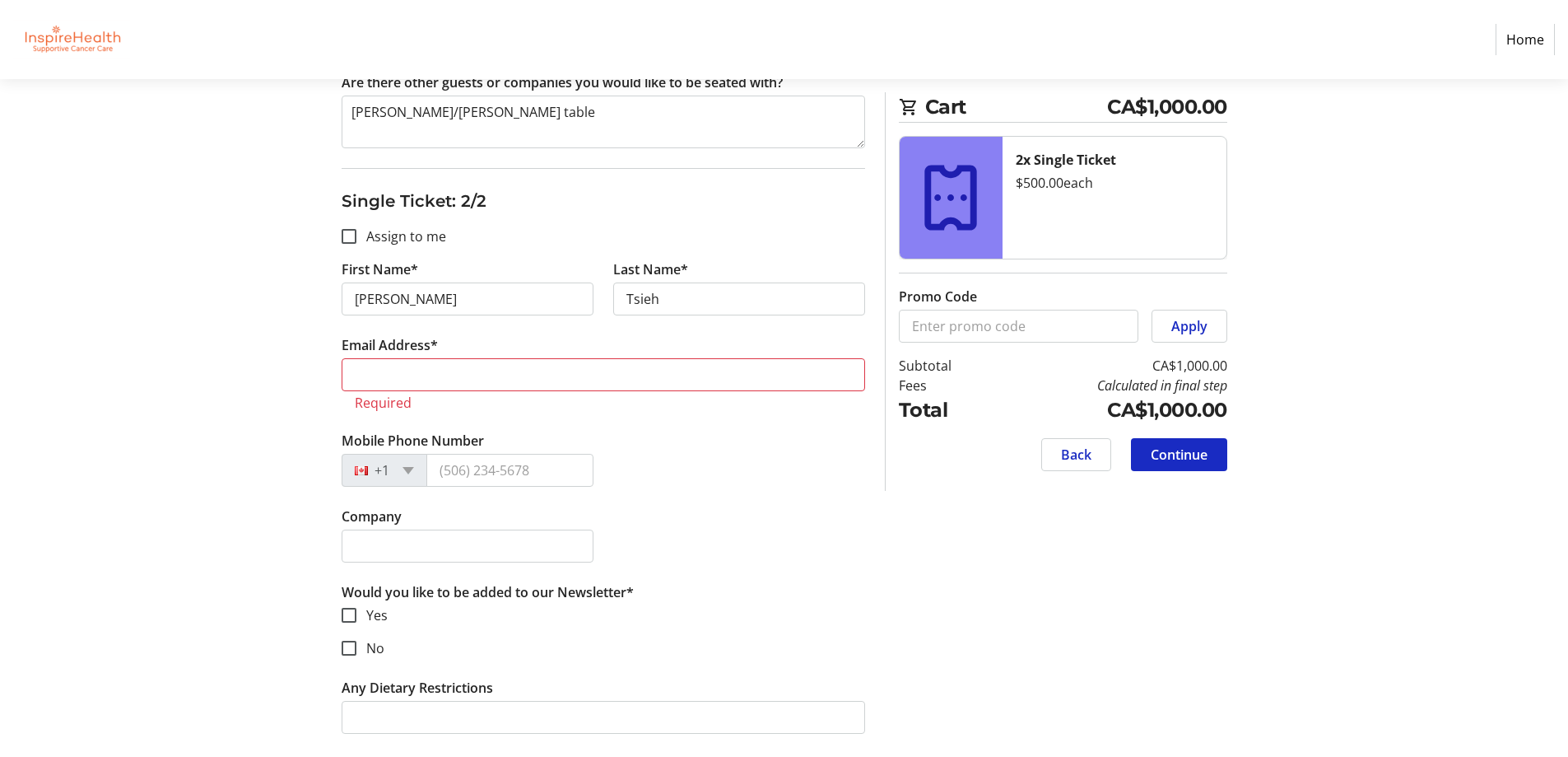
click at [328, 548] on div "Assign Tickets Enter details for each attendee so that they receive their ticke…" at bounding box center [784, 104] width 1087 height 1642
click at [368, 386] on input "Email Address*" at bounding box center [603, 375] width 524 height 33
click at [453, 382] on input "troombakery" at bounding box center [603, 375] width 524 height 33
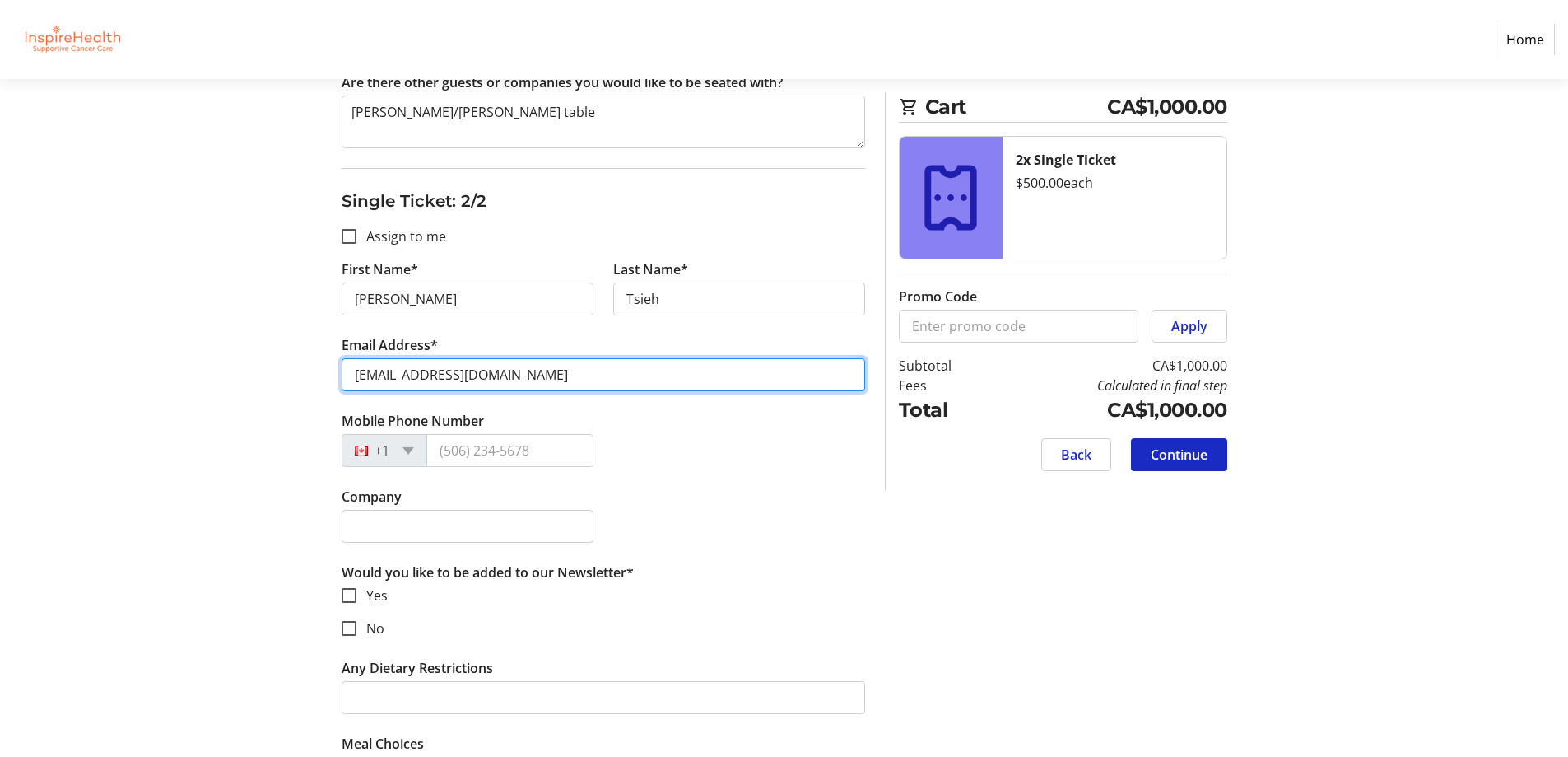
type input "[EMAIL_ADDRESS][DOMAIN_NAME]"
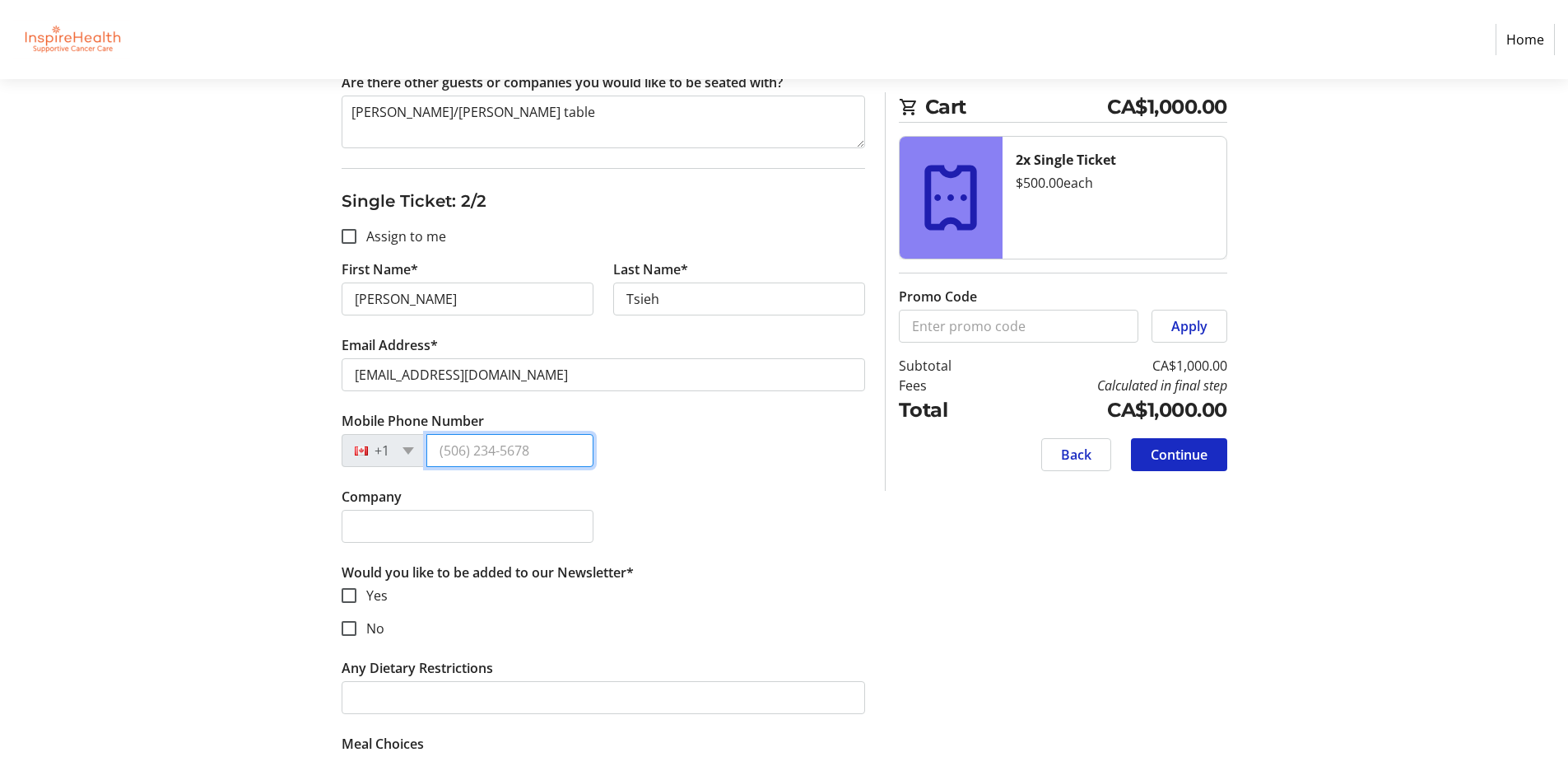
click at [442, 460] on input "Mobile Phone Number" at bounding box center [510, 450] width 167 height 33
drag, startPoint x: 633, startPoint y: 299, endPoint x: 660, endPoint y: 346, distance: 54.2
click at [640, 323] on tr-form-field "Last Name* [PERSON_NAME]" at bounding box center [739, 296] width 272 height 75
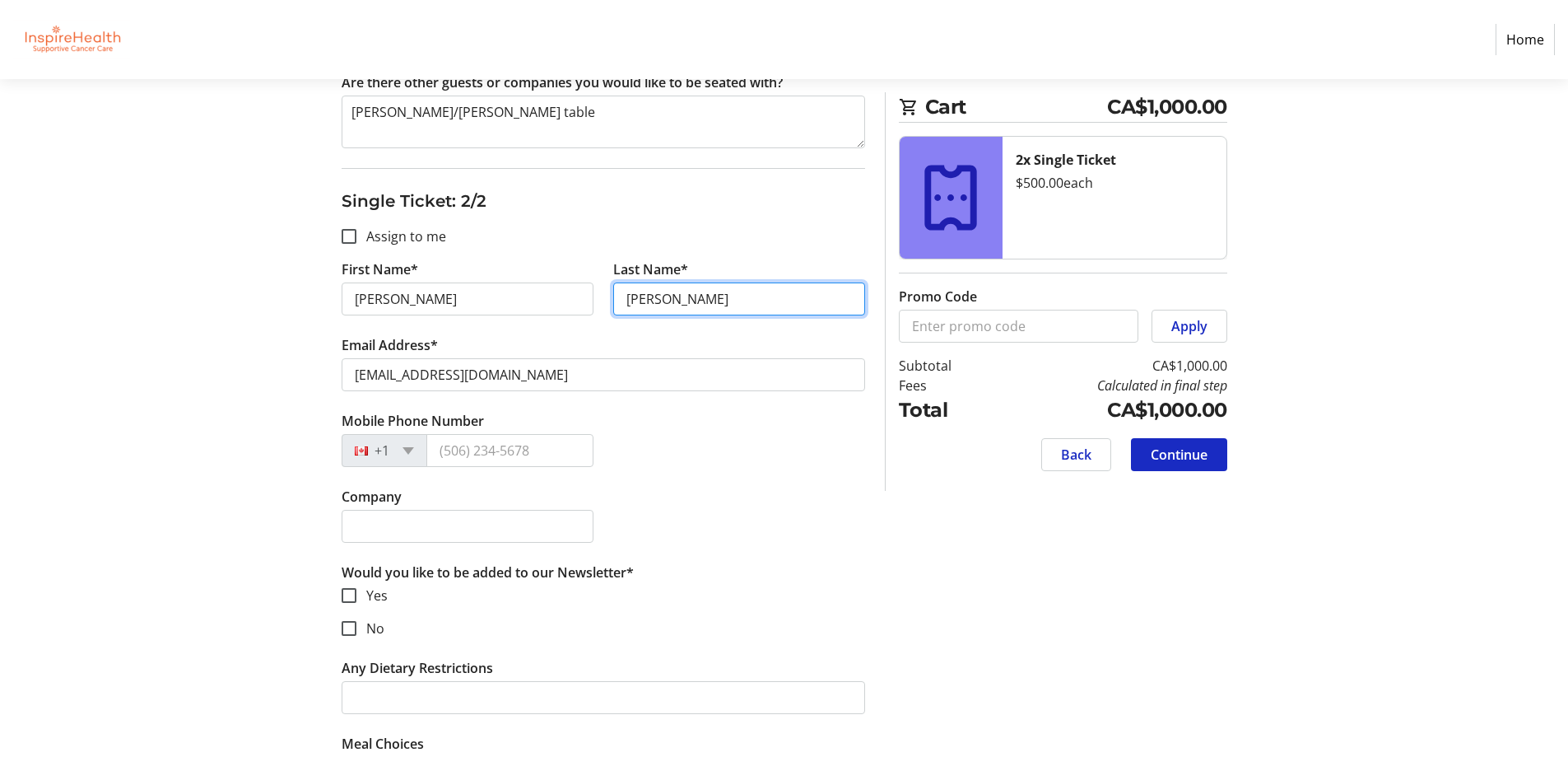
type input "[PERSON_NAME]"
click at [438, 452] on input "Mobile Phone Number" at bounding box center [510, 450] width 167 height 33
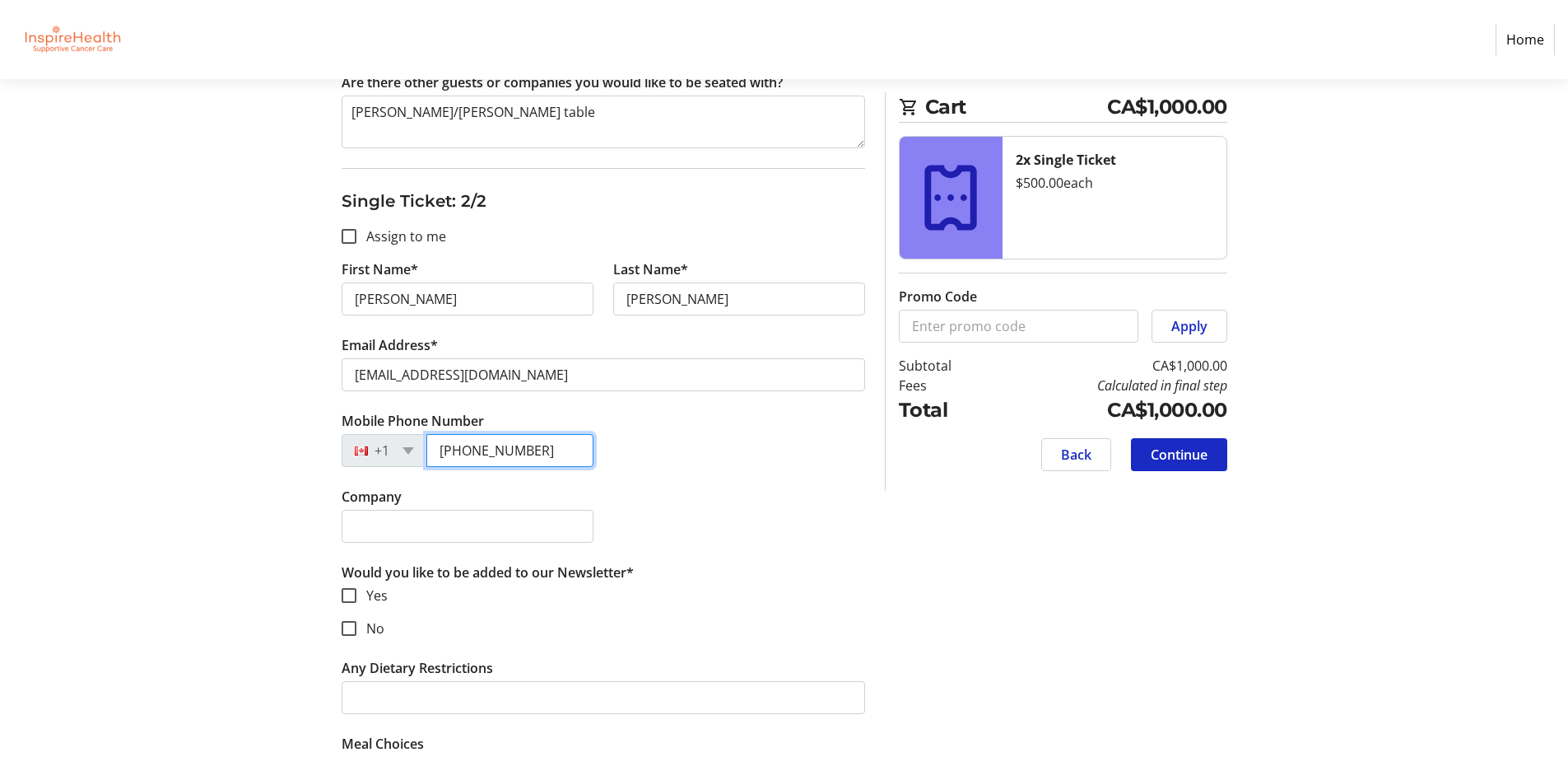
type input "[PHONE_NUMBER]"
drag, startPoint x: 351, startPoint y: 633, endPoint x: 347, endPoint y: 650, distance: 17.5
click at [351, 633] on input "No" at bounding box center [349, 627] width 15 height 15
checkbox input "true"
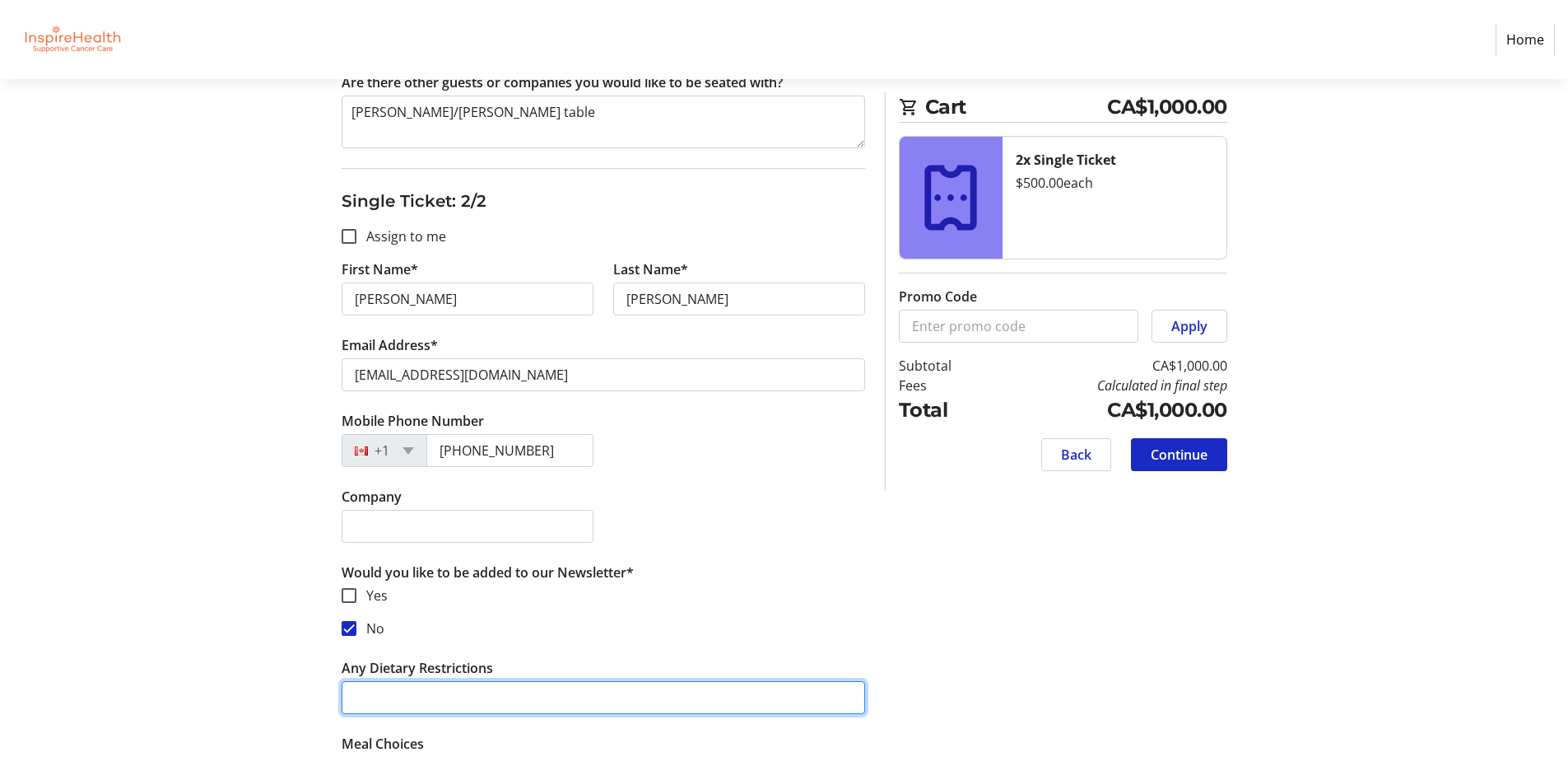
drag, startPoint x: 351, startPoint y: 697, endPoint x: 392, endPoint y: 707, distance: 42.2
click at [351, 698] on input "Any Dietary Restrictions" at bounding box center [603, 697] width 524 height 33
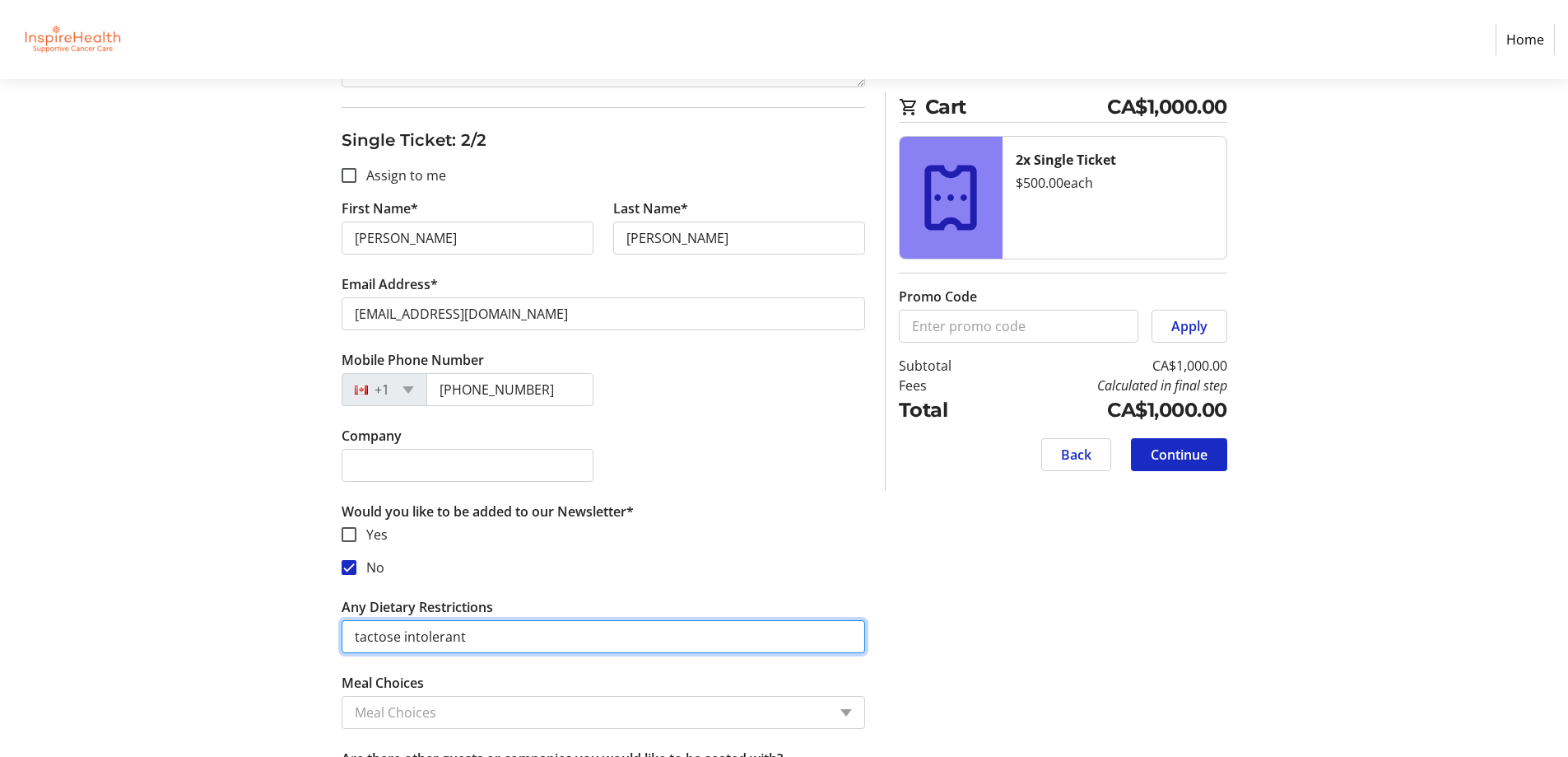
scroll to position [1081, 0]
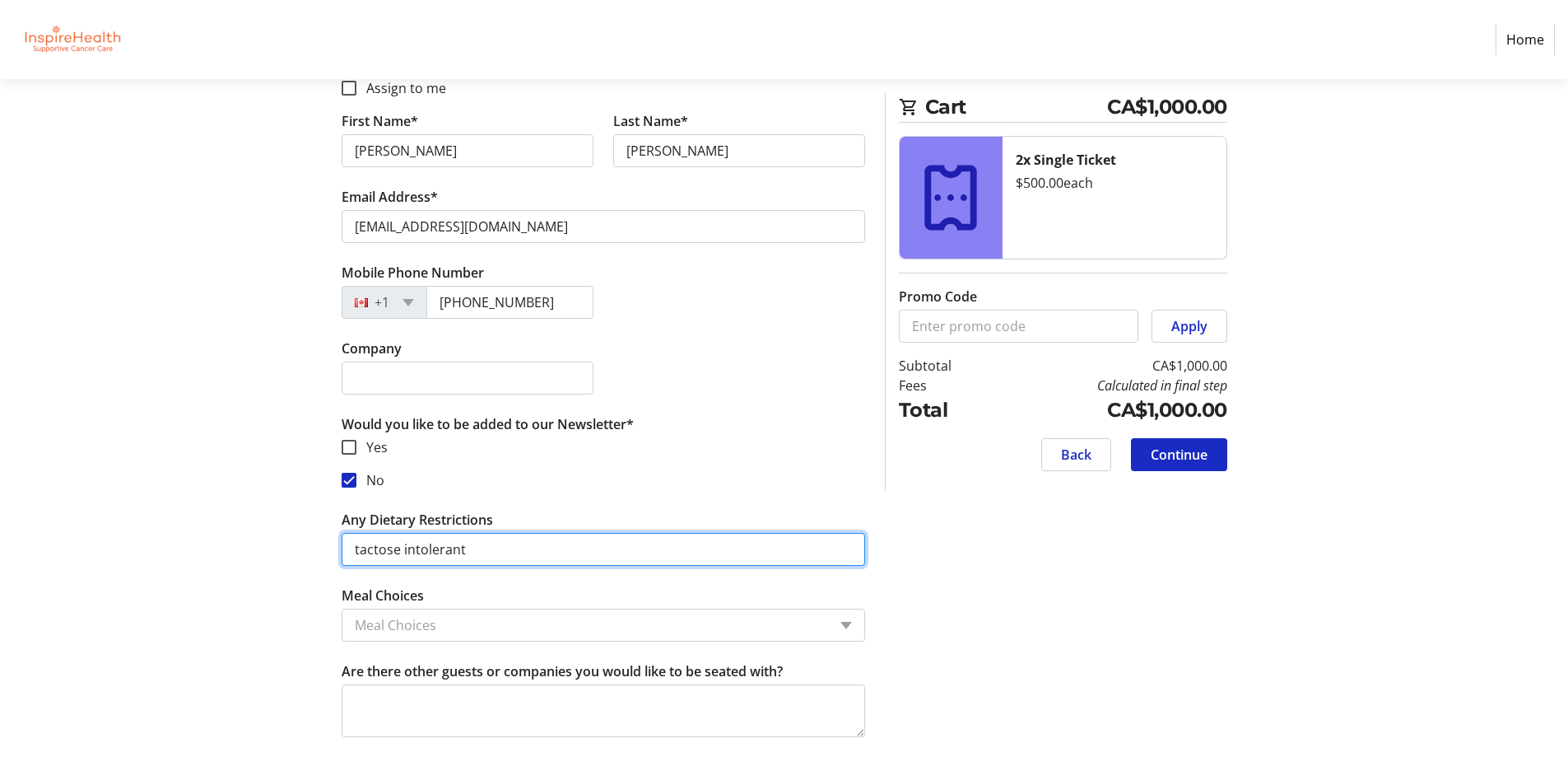
type input "tactose intolerant"
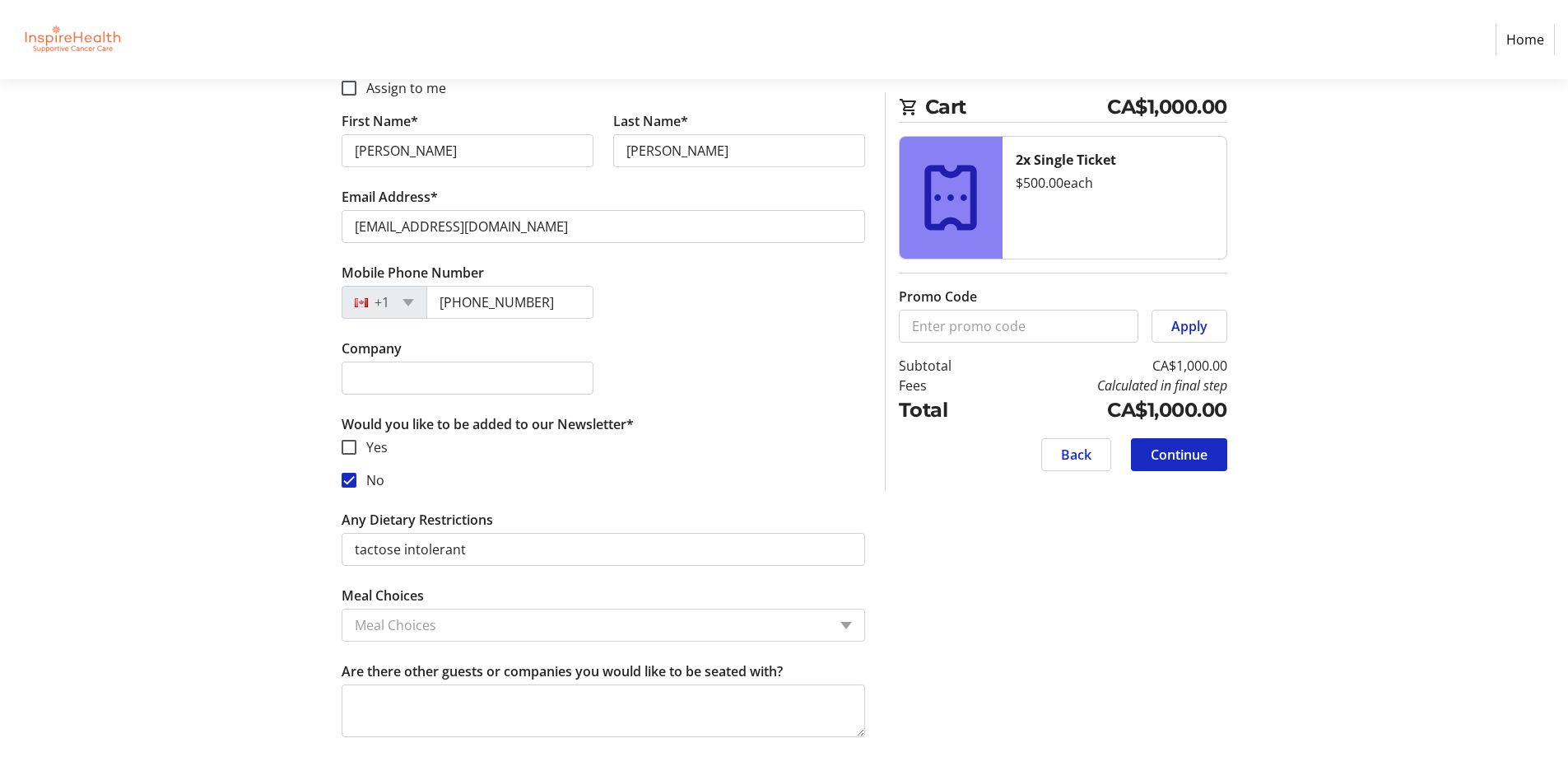
click at [393, 620] on input "Meal Choices" at bounding box center [591, 625] width 472 height 20
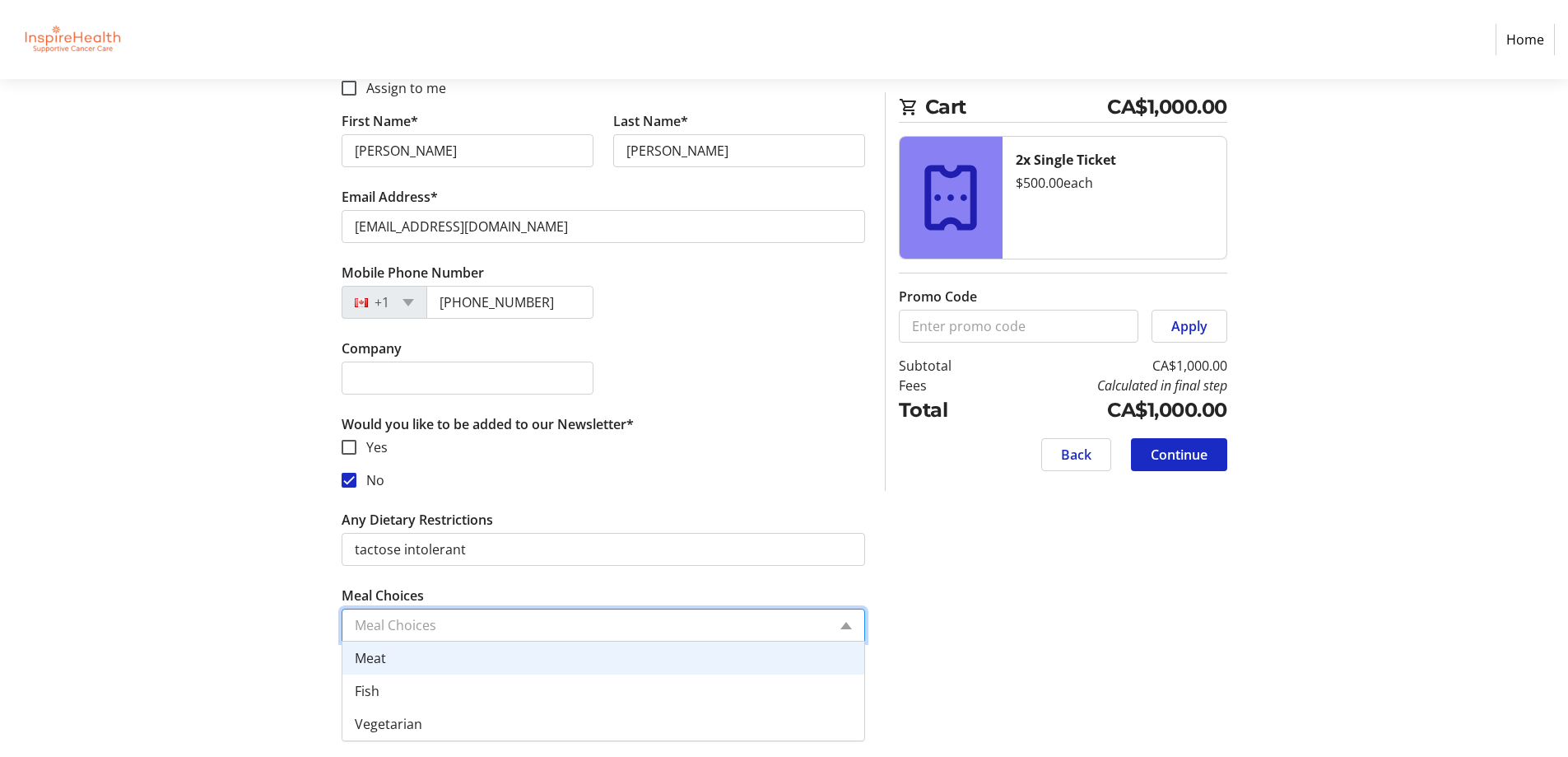
click at [384, 655] on span "Meat" at bounding box center [370, 658] width 31 height 18
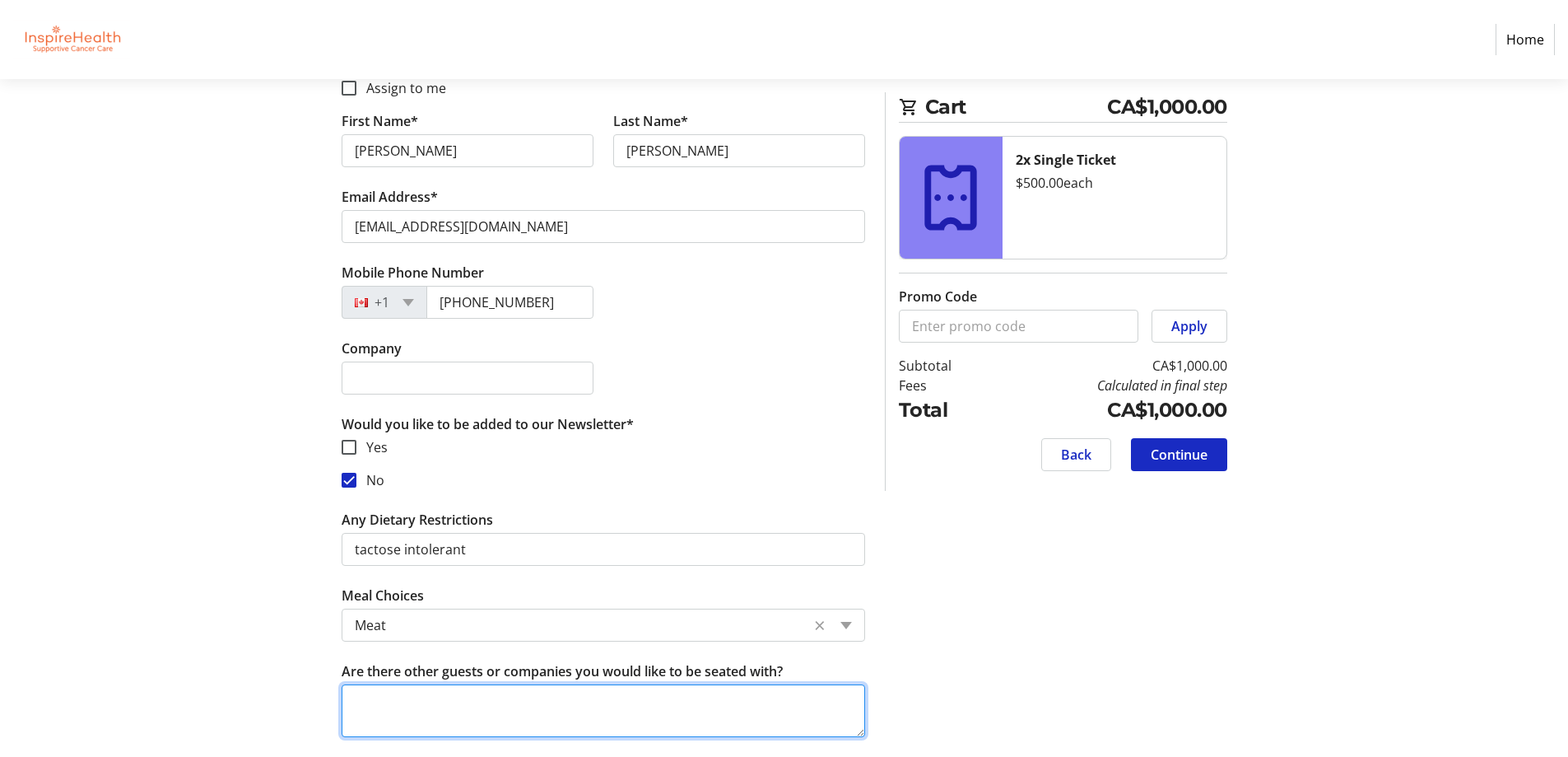
click at [365, 693] on textarea "Are there other guests or companies you would like to be seated with?" at bounding box center [603, 710] width 524 height 52
drag, startPoint x: 352, startPoint y: 700, endPoint x: 419, endPoint y: 687, distance: 68.2
click at [445, 692] on textarea "[PERSON_NAME]/[PERSON_NAME]/" at bounding box center [603, 710] width 524 height 52
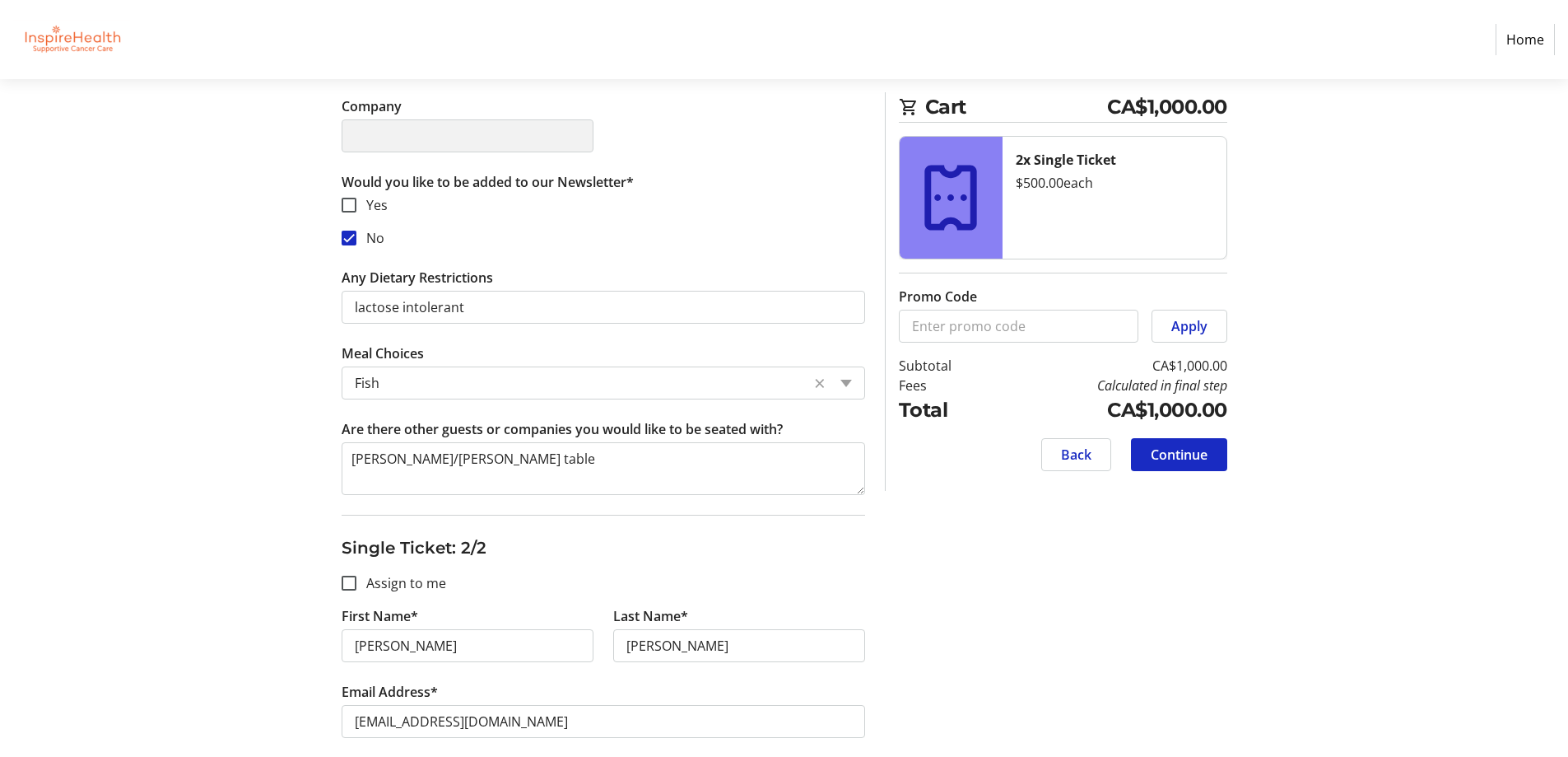
scroll to position [575, 0]
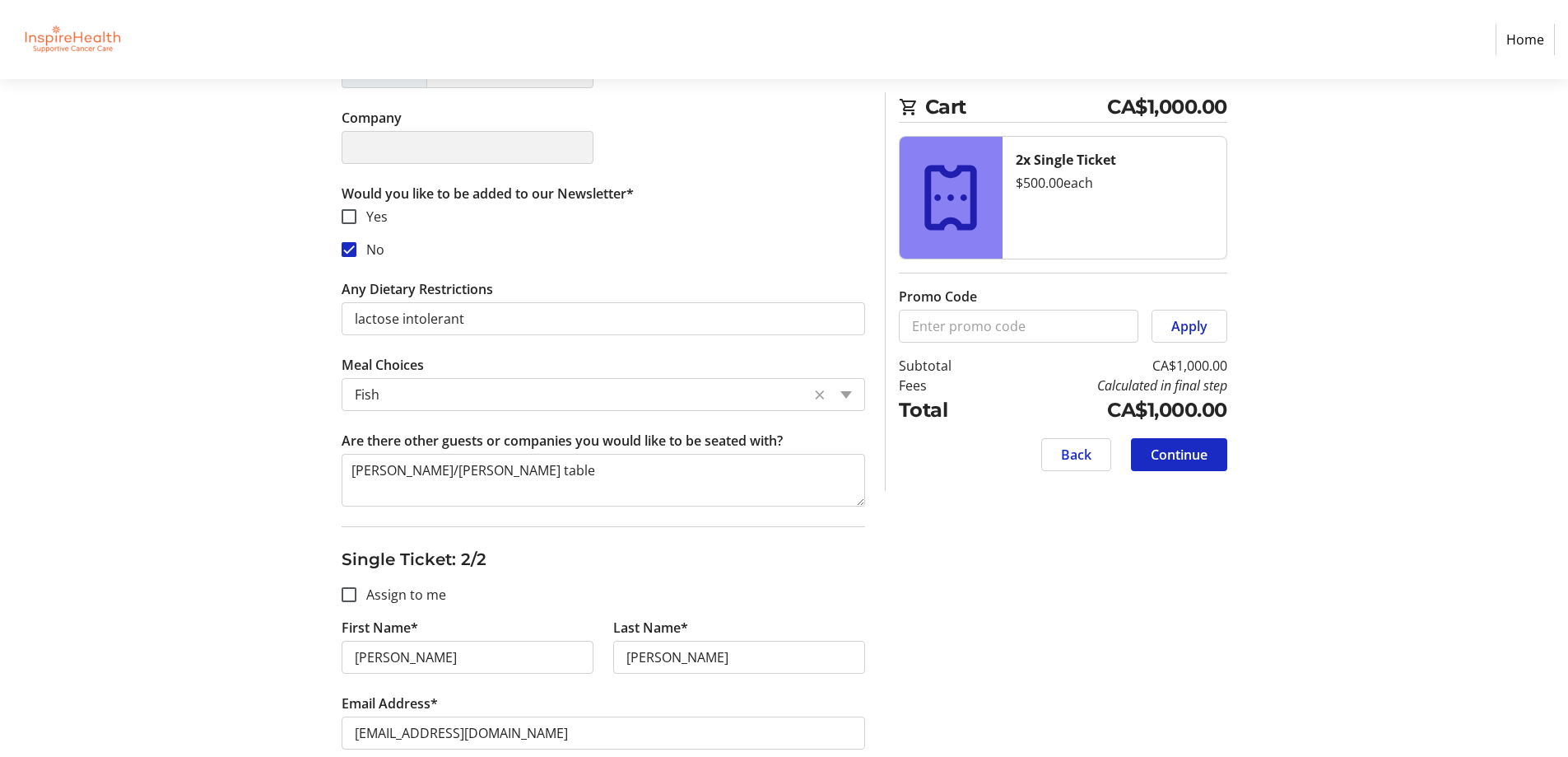
type textarea "[PERSON_NAME]/[PERSON_NAME] table"
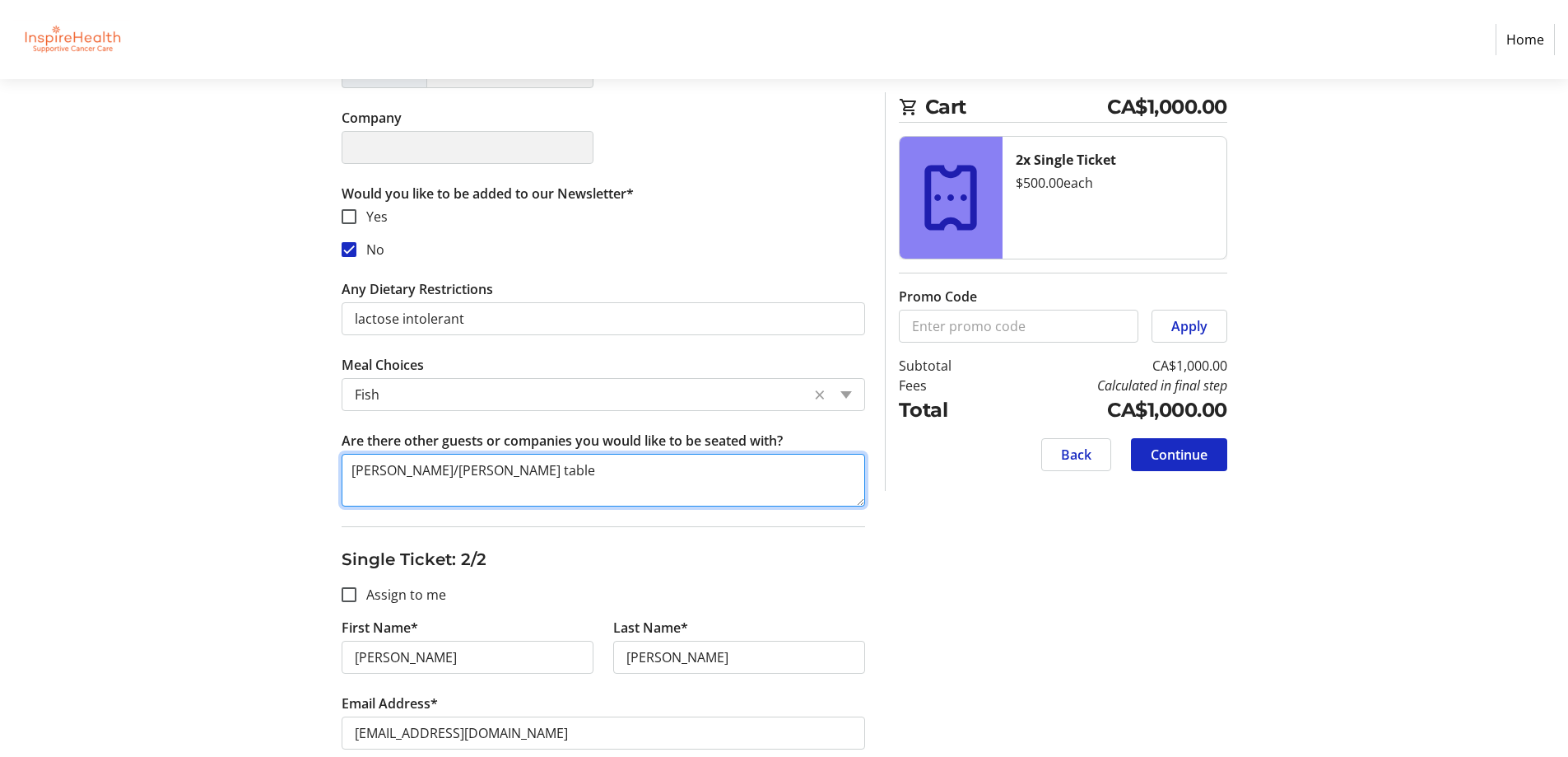
drag, startPoint x: 350, startPoint y: 467, endPoint x: 436, endPoint y: 469, distance: 86.0
click at [437, 469] on textarea "[PERSON_NAME]/[PERSON_NAME] table" at bounding box center [603, 479] width 524 height 52
drag, startPoint x: 437, startPoint y: 465, endPoint x: 449, endPoint y: 509, distance: 45.6
click at [438, 472] on textarea "[PERSON_NAME] table" at bounding box center [603, 479] width 524 height 52
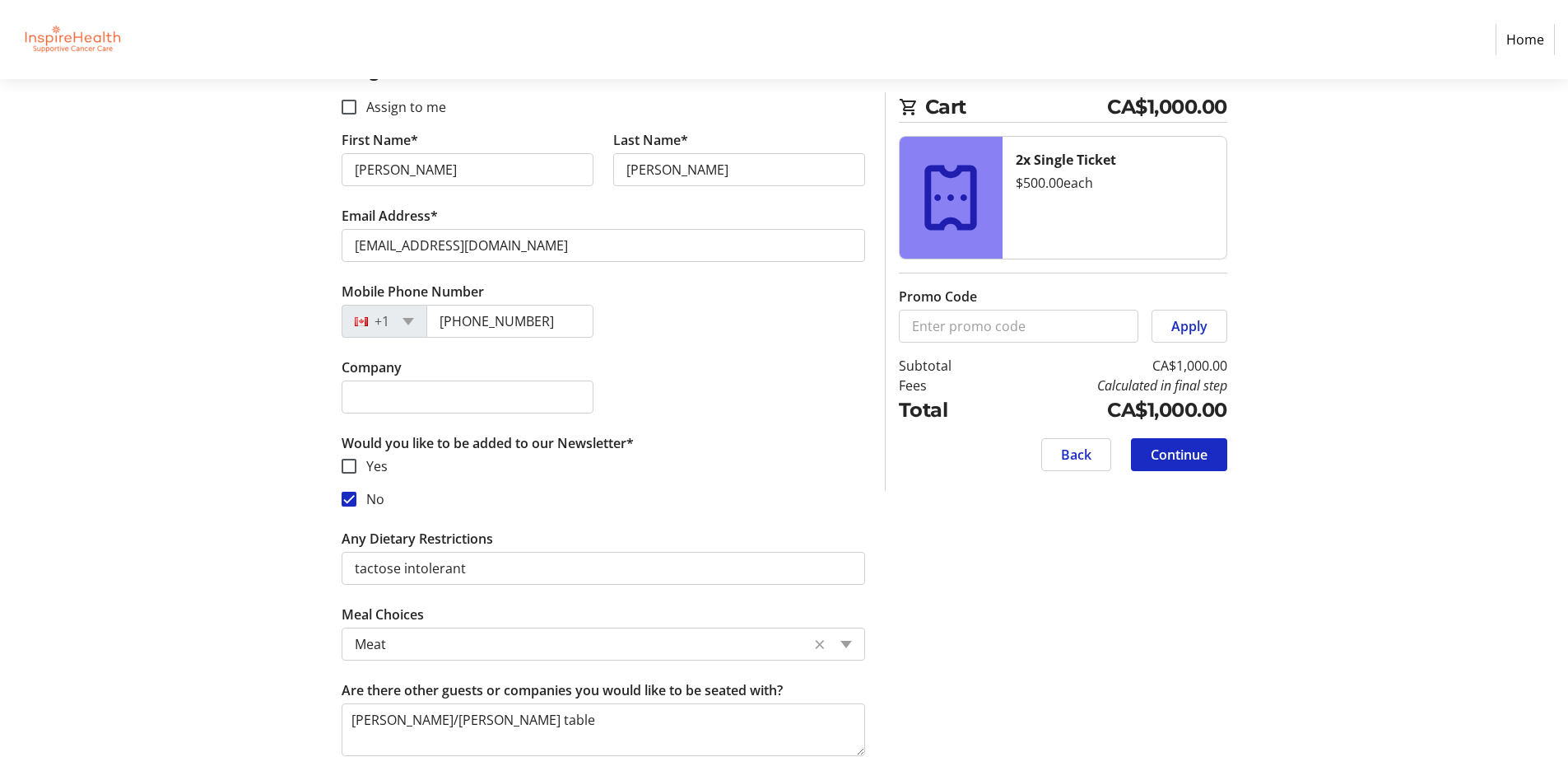
scroll to position [1081, 0]
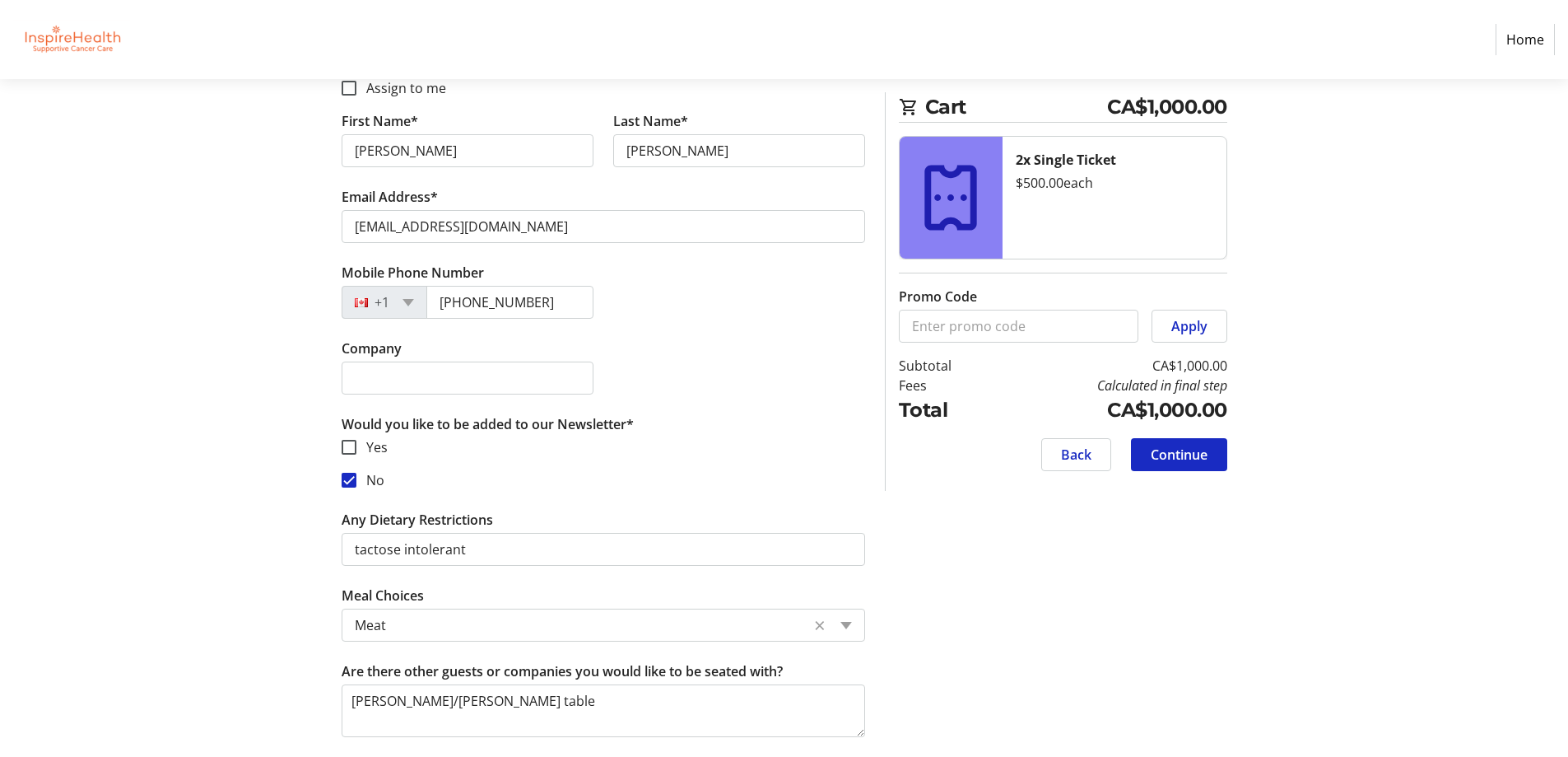
type textarea "[PERSON_NAME]/[PERSON_NAME] table"
click at [1195, 456] on span "Continue" at bounding box center [1179, 454] width 57 height 20
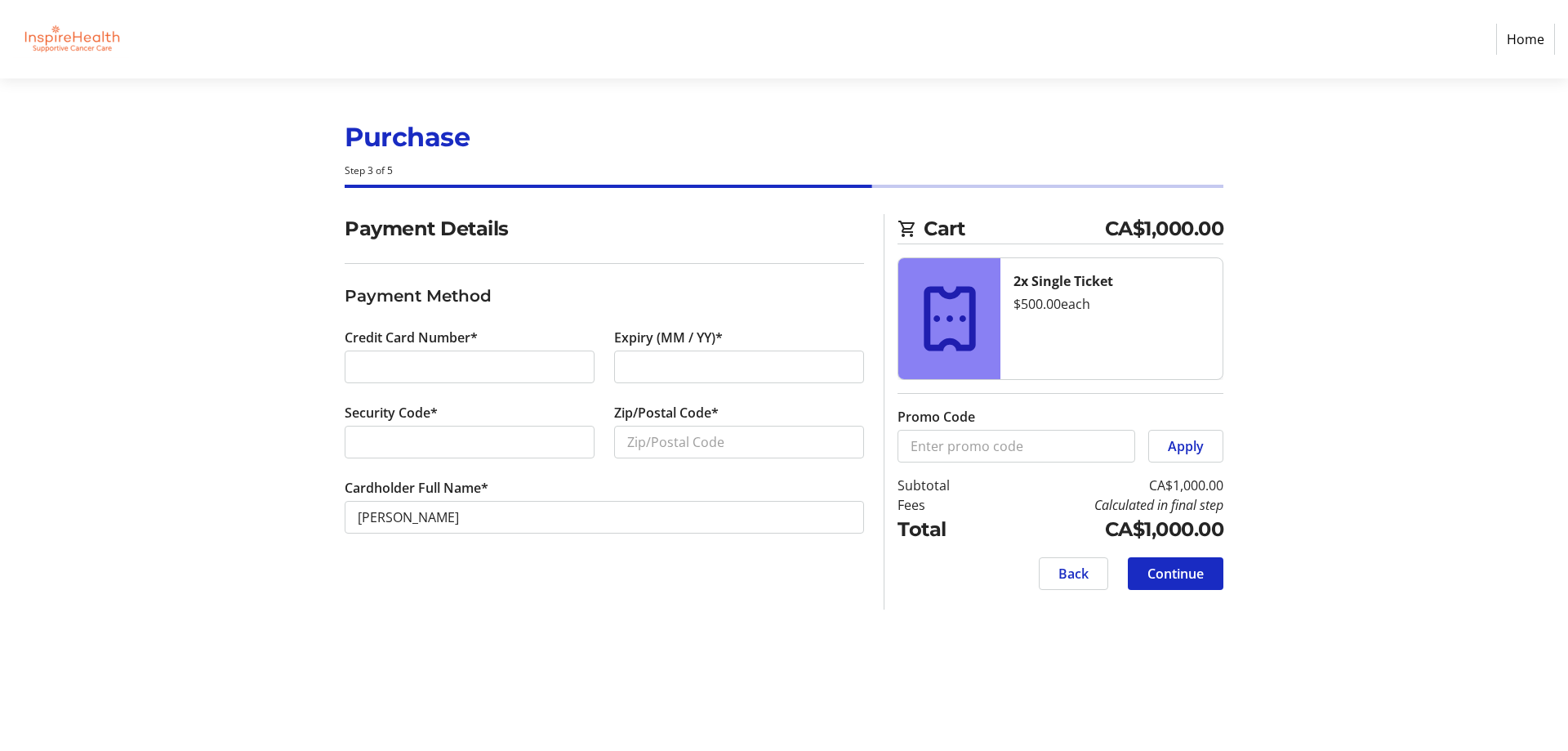
click at [357, 367] on div at bounding box center [469, 366] width 250 height 33
click at [347, 352] on div at bounding box center [469, 366] width 250 height 33
click at [636, 445] on input "Zip/Postal Code*" at bounding box center [740, 441] width 250 height 33
type input "V6J 5M2"
click at [1185, 574] on span "Continue" at bounding box center [1175, 573] width 56 height 19
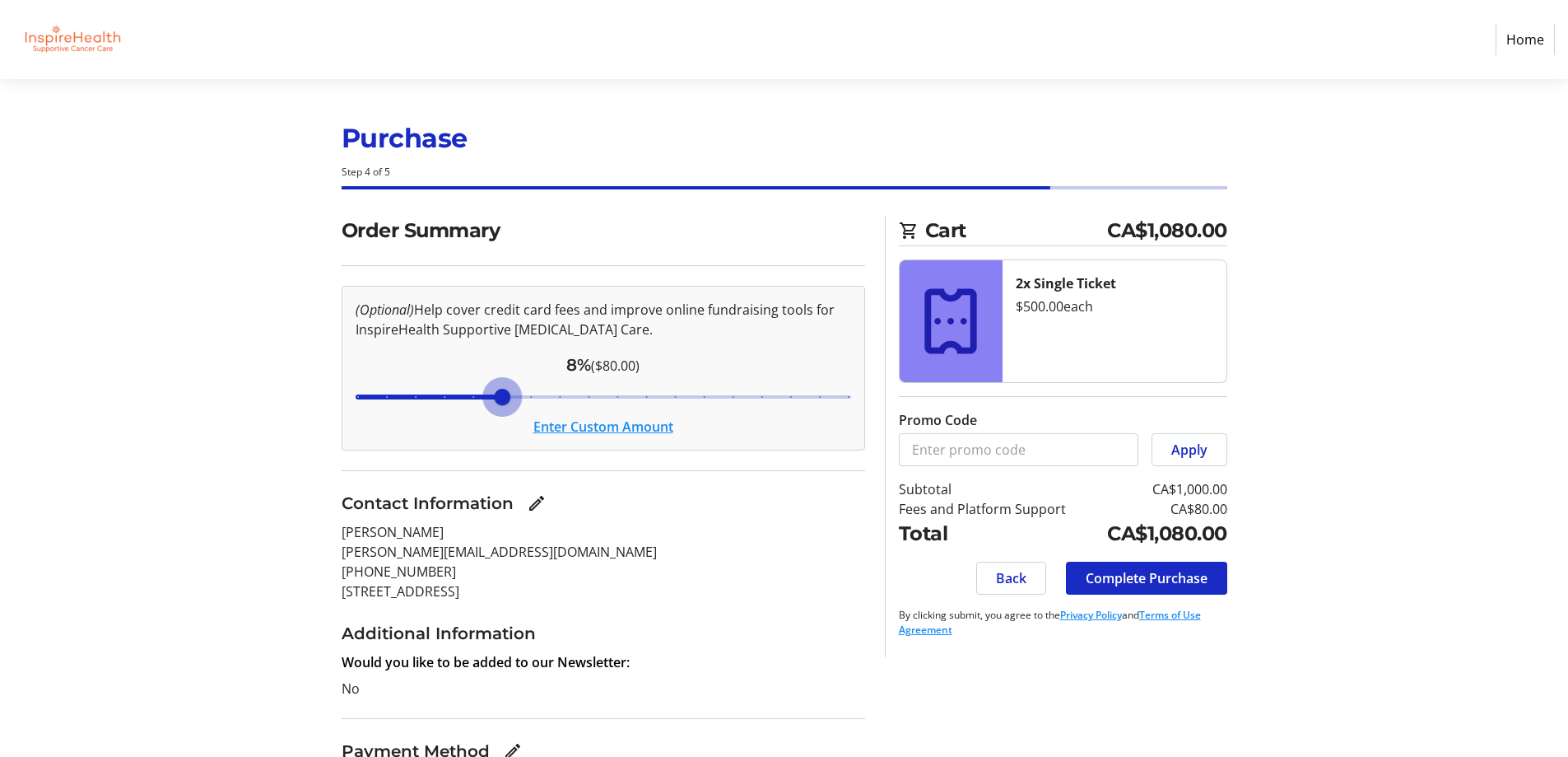
drag, startPoint x: 504, startPoint y: 398, endPoint x: 537, endPoint y: 411, distance: 35.5
click at [494, 397] on input "Cover fees percentage" at bounding box center [603, 397] width 530 height 36
click at [590, 429] on button "Enter Custom Amount" at bounding box center [603, 426] width 140 height 20
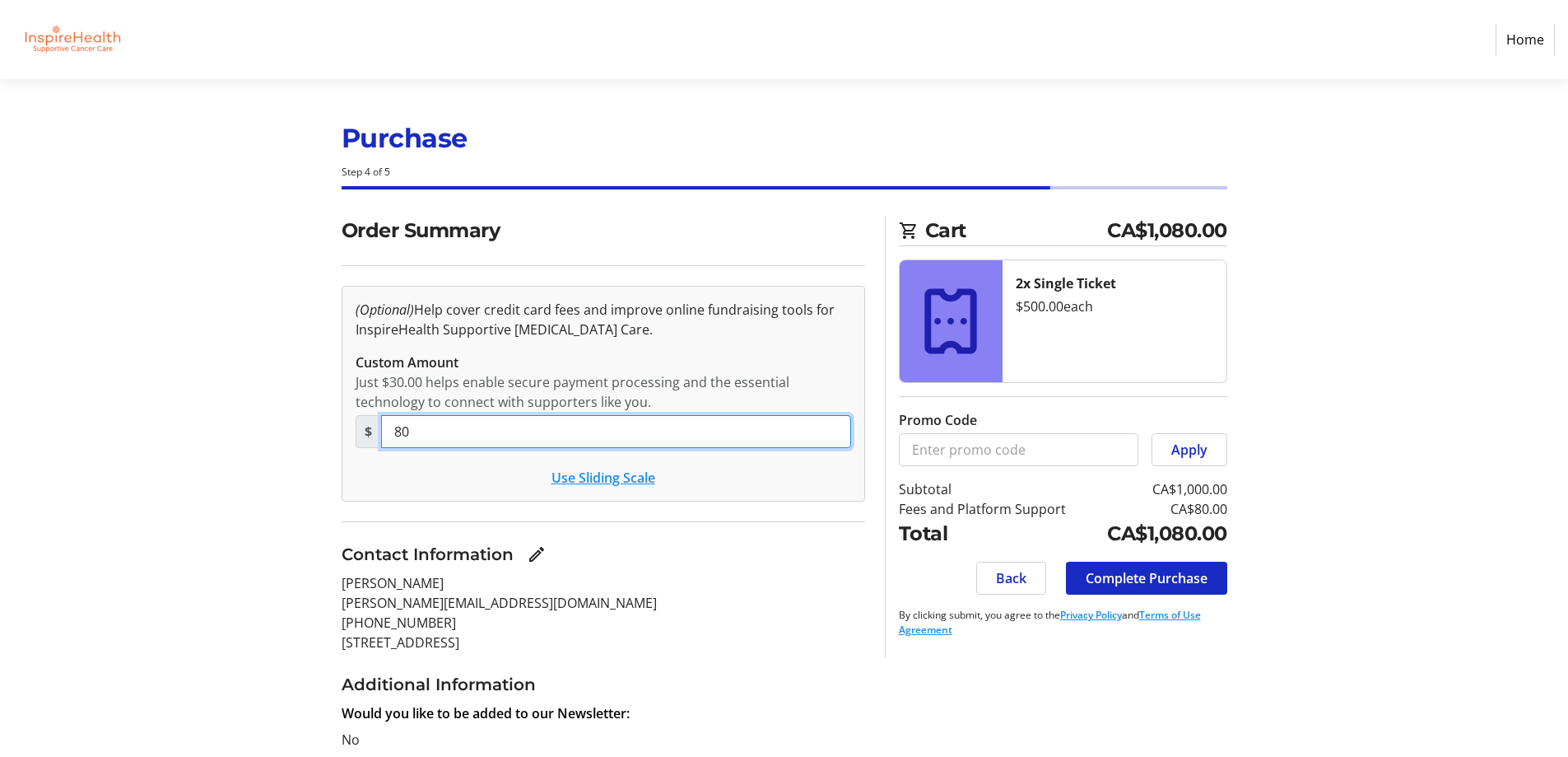
drag, startPoint x: 395, startPoint y: 431, endPoint x: 426, endPoint y: 431, distance: 31.0
click at [426, 431] on input "80" at bounding box center [617, 431] width 470 height 33
type input "50"
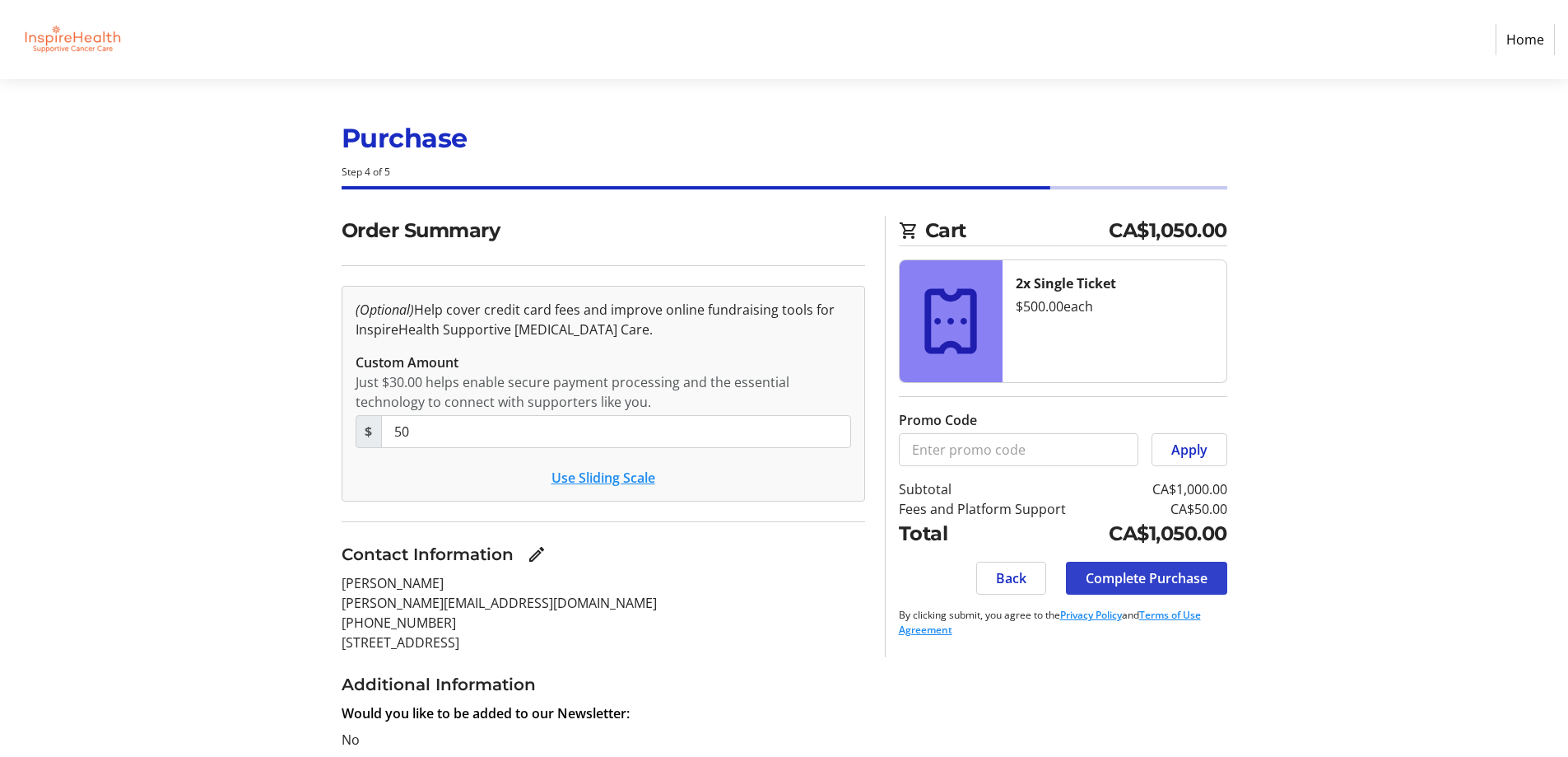
click at [1142, 583] on span "Complete Purchase" at bounding box center [1146, 578] width 122 height 20
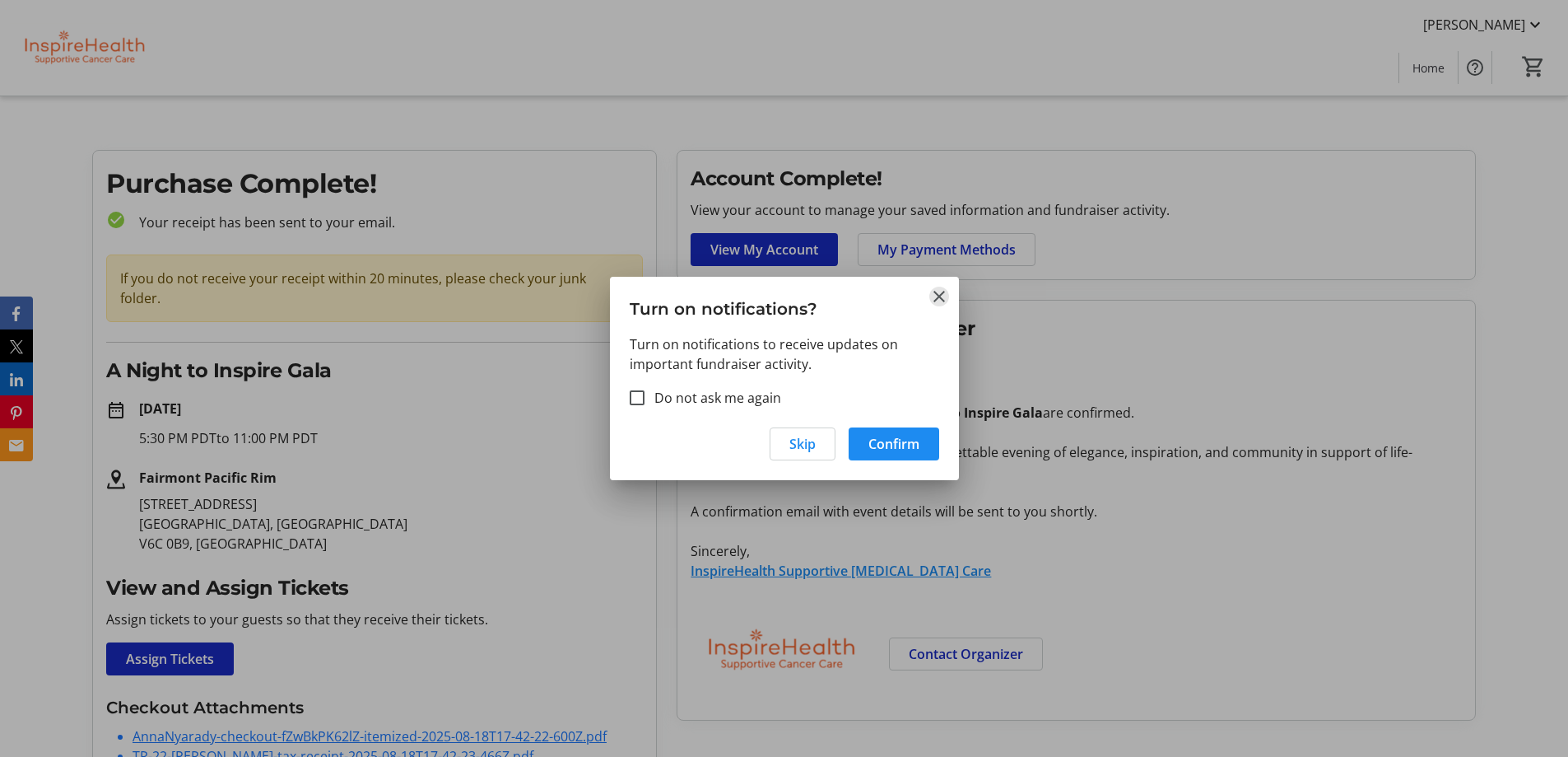
click at [938, 289] on mat-icon "Close" at bounding box center [939, 296] width 20 height 20
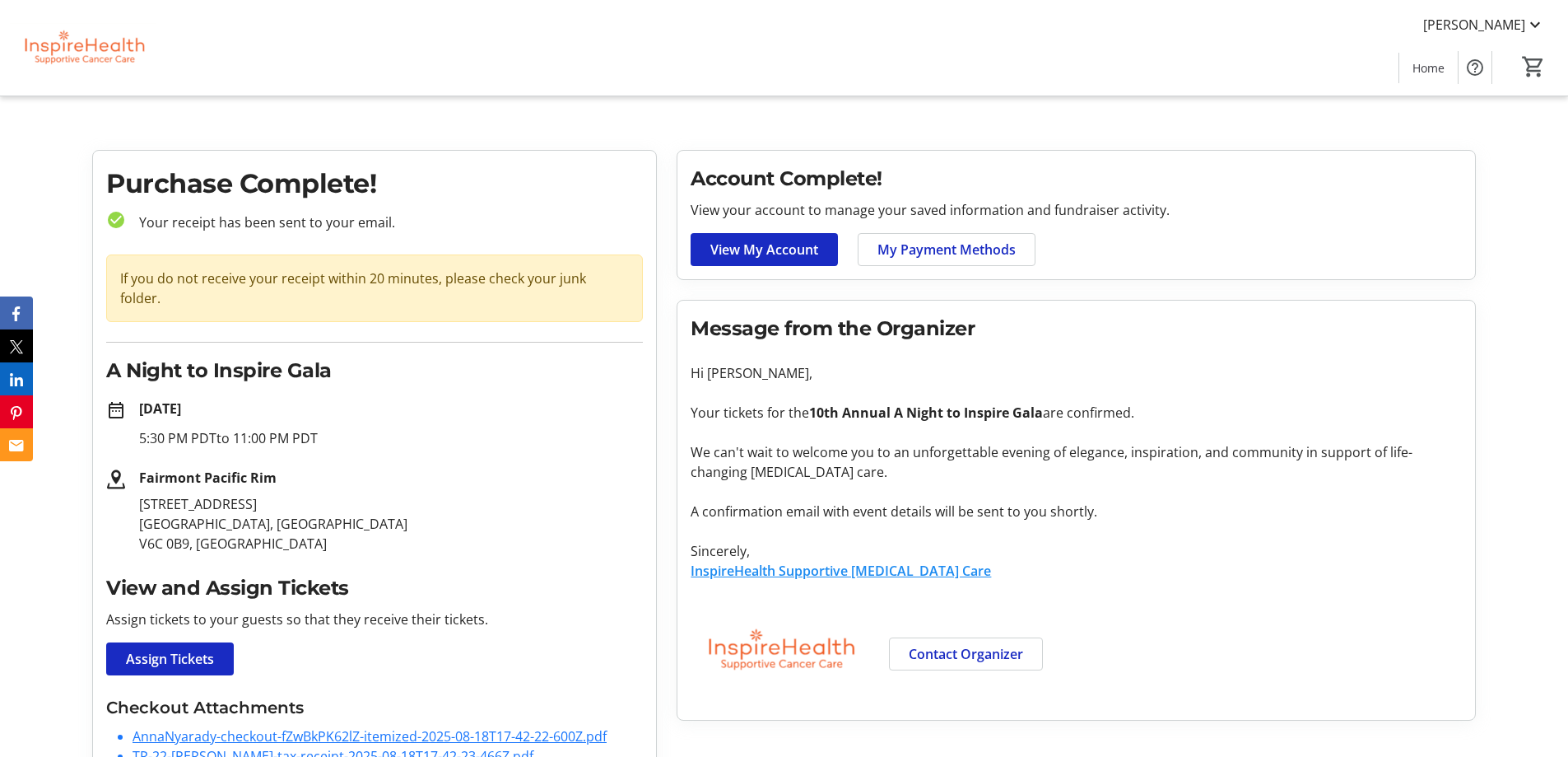
scroll to position [29, 0]
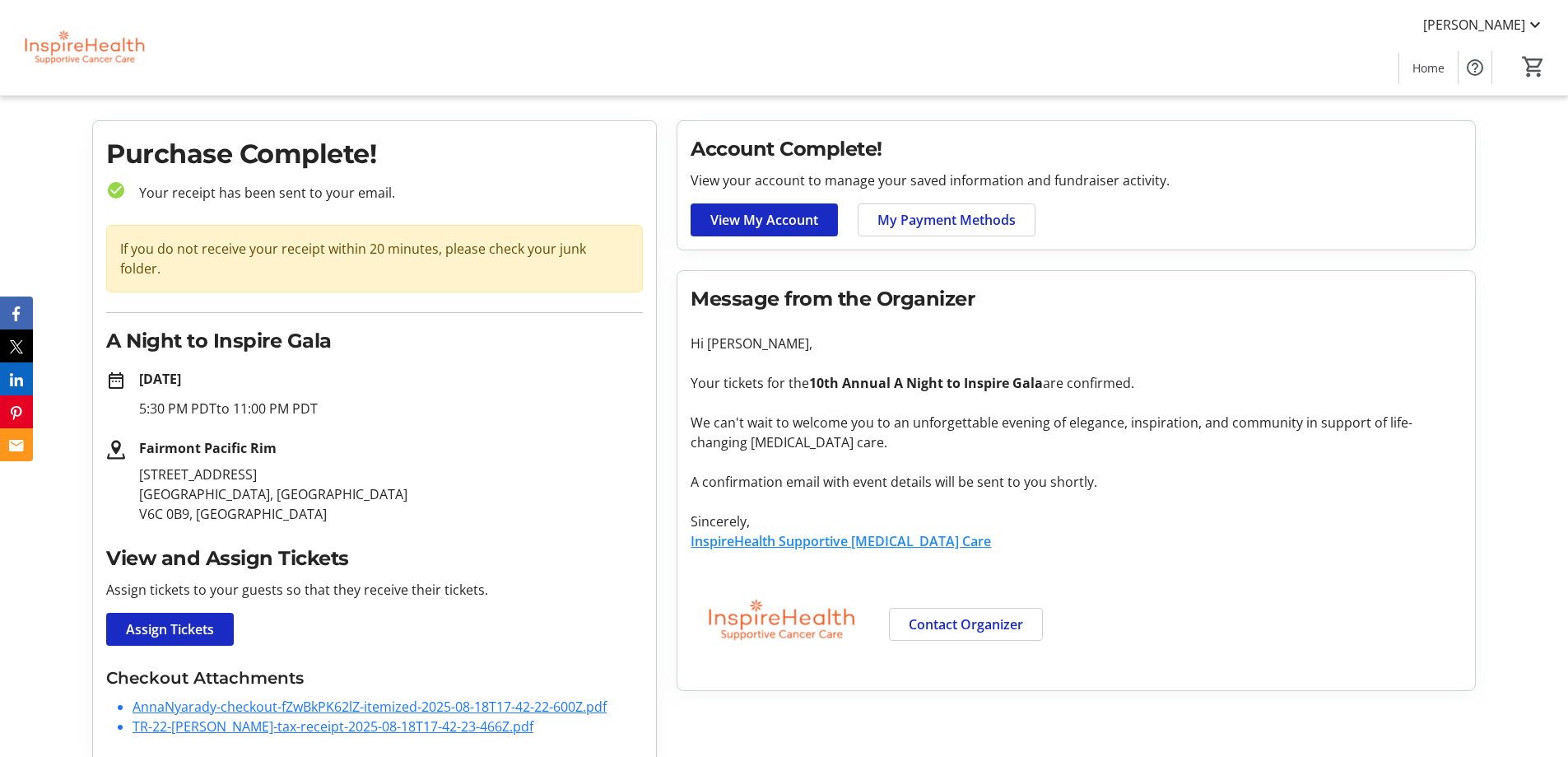
click at [250, 717] on link "TR-22-[PERSON_NAME]-tax-receipt-2025-08-18T17-42-23-466Z.pdf" at bounding box center [333, 726] width 401 height 18
click at [185, 698] on link "AnnaNyarady-checkout-fZwBkPK62lZ-itemized-2025-08-18T17-42-22-600Z.pdf" at bounding box center [369, 706] width 474 height 18
click at [183, 698] on link "AnnaNyarady-checkout-fZwBkPK62lZ-itemized-2025-08-18T17-42-22-600Z.pdf" at bounding box center [369, 706] width 474 height 18
click at [233, 698] on link "AnnaNyarady-checkout-fZwBkPK62lZ-itemized-2025-08-18T17-42-22-600Z.pdf" at bounding box center [369, 706] width 474 height 18
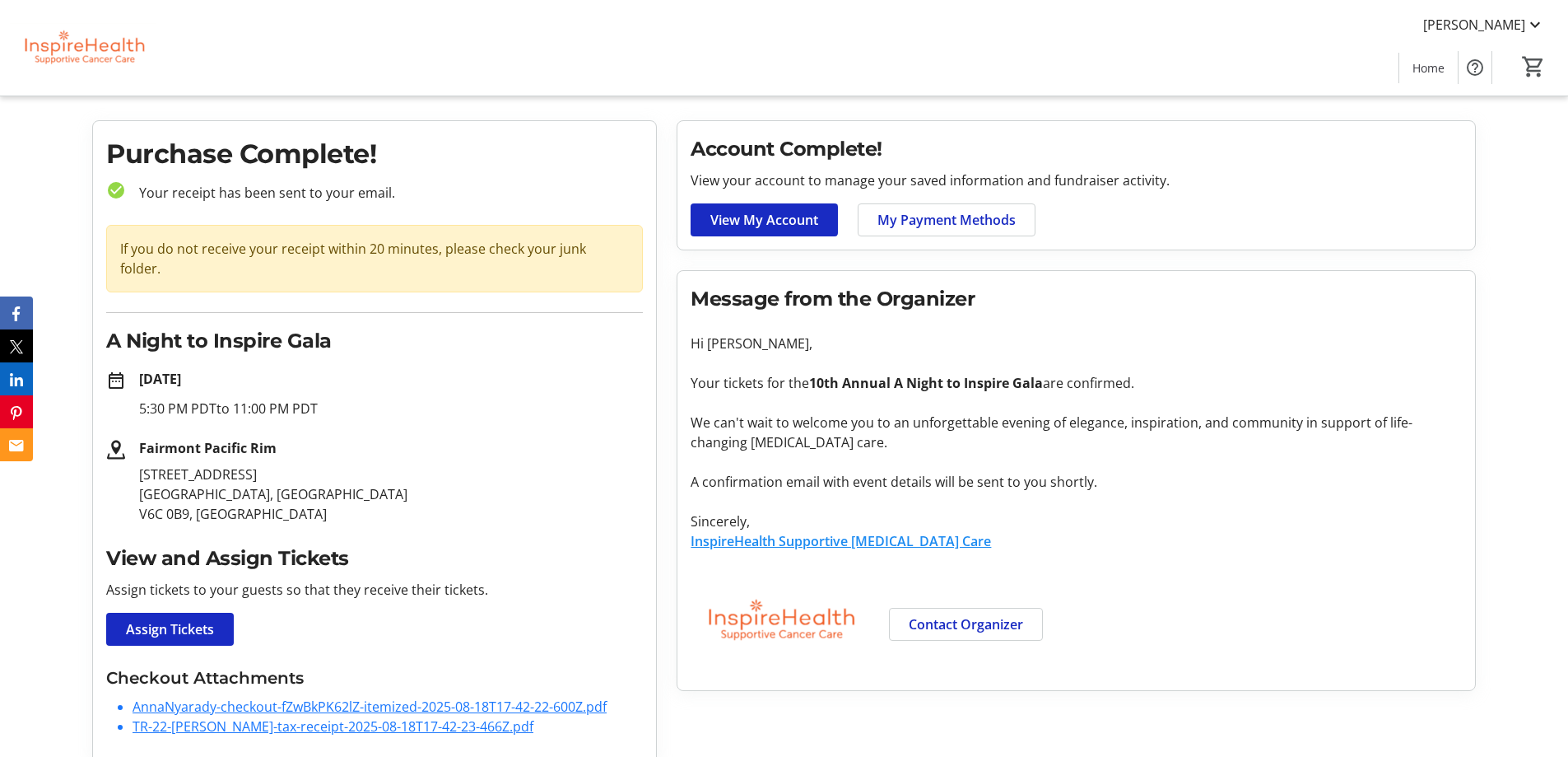
click at [236, 698] on link "AnnaNyarady-checkout-fZwBkPK62lZ-itemized-2025-08-18T17-42-22-600Z.pdf" at bounding box center [369, 706] width 474 height 18
